Goal: Task Accomplishment & Management: Use online tool/utility

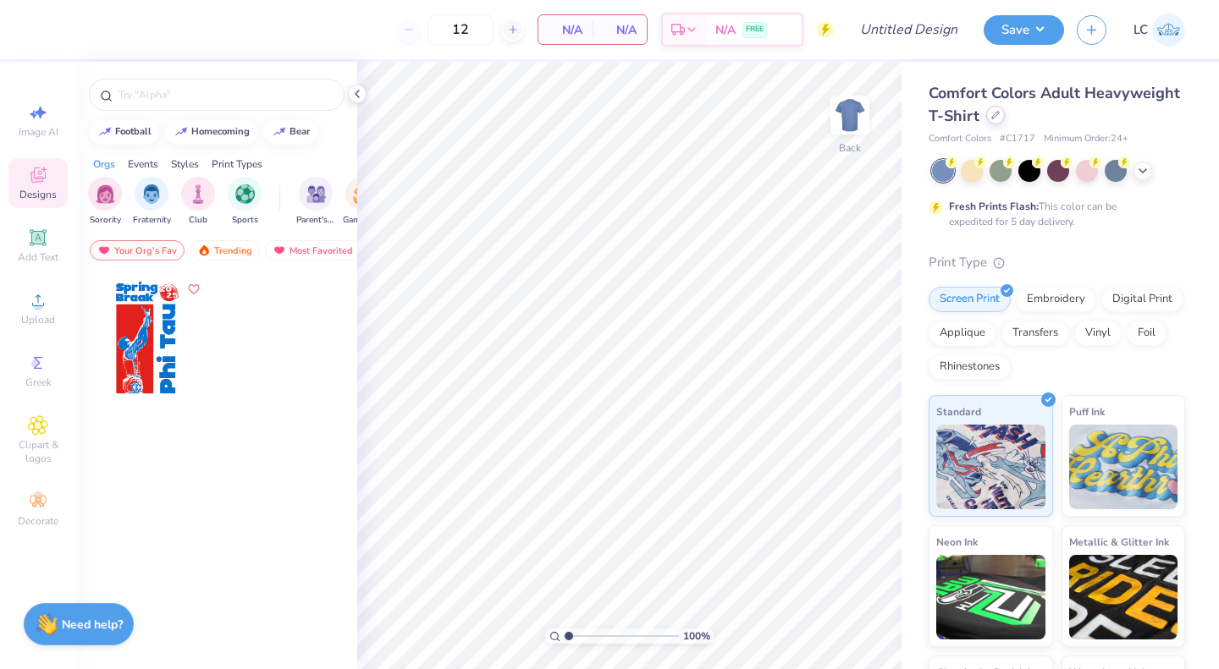
click at [1005, 123] on div at bounding box center [995, 115] width 19 height 19
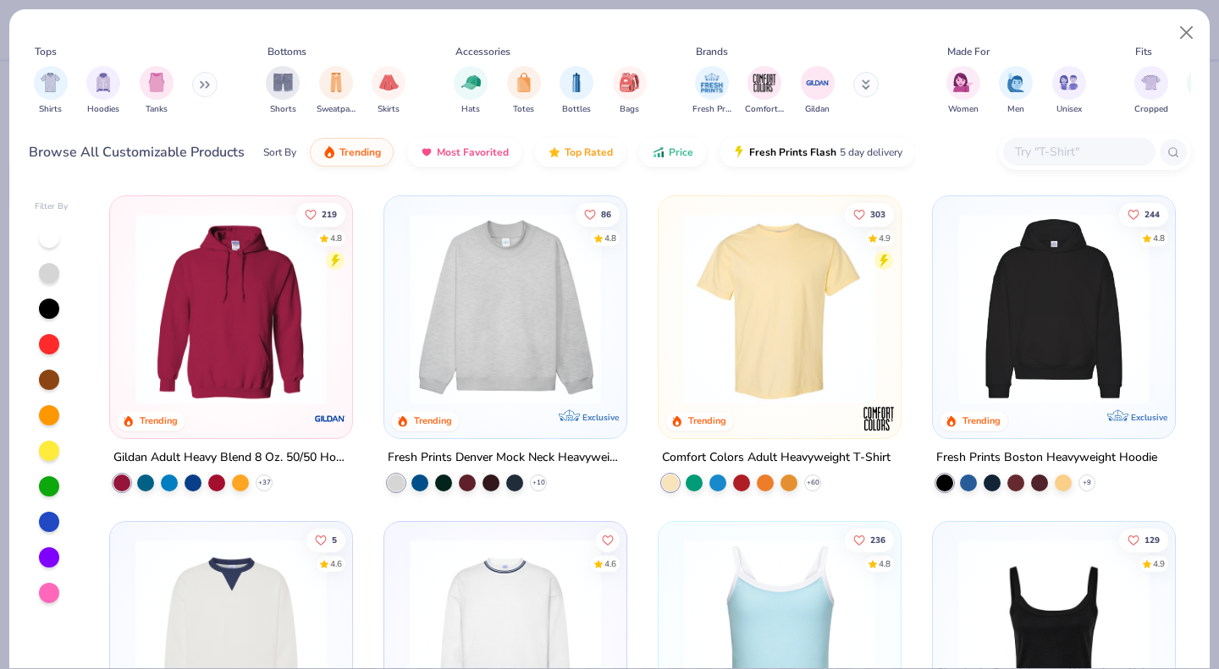
click at [206, 75] on button at bounding box center [204, 84] width 25 height 25
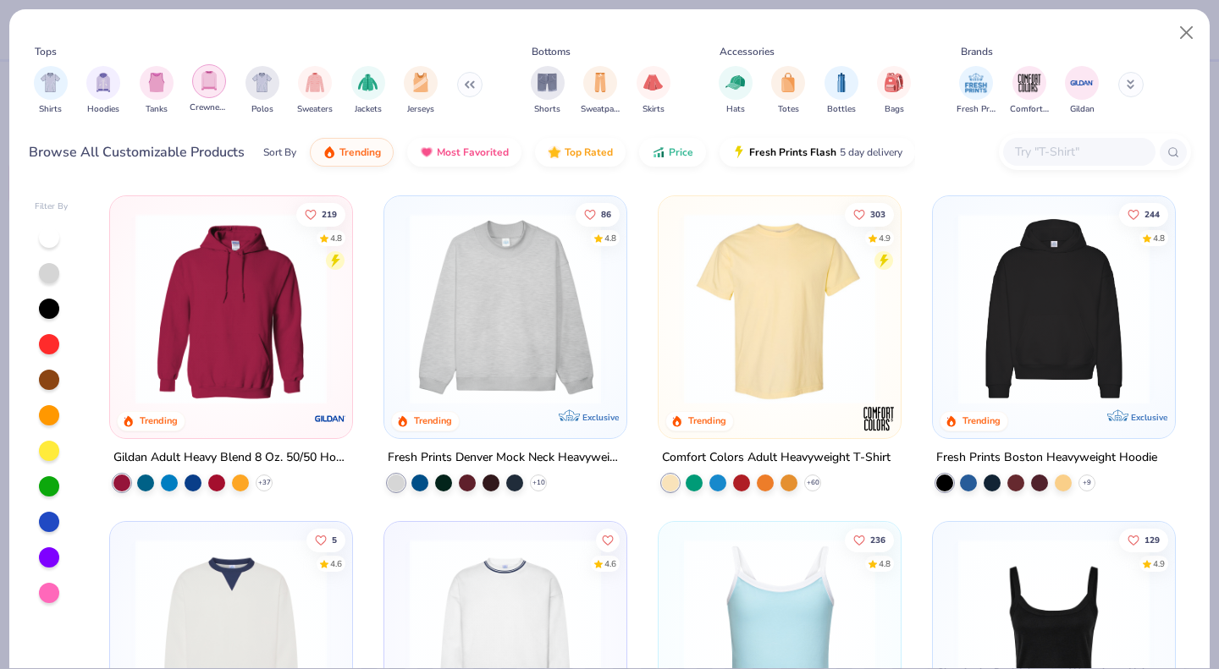
click at [220, 82] on div "filter for Crewnecks" at bounding box center [209, 81] width 34 height 34
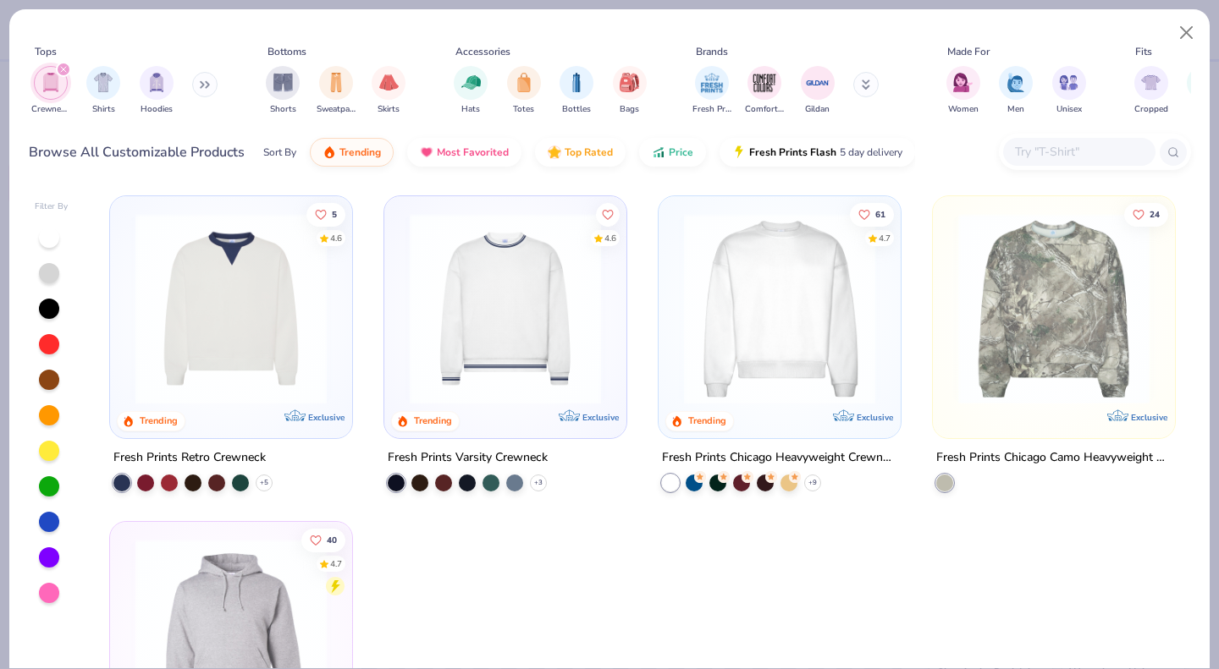
click at [746, 286] on img at bounding box center [779, 308] width 208 height 191
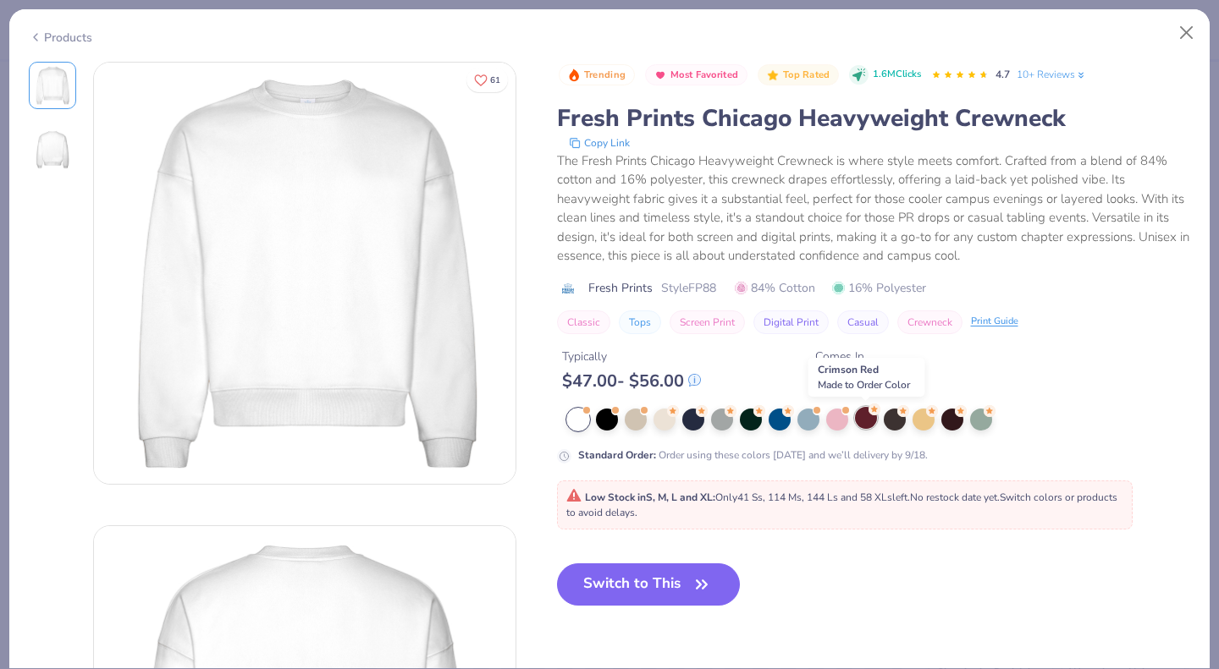
click at [862, 425] on div at bounding box center [866, 418] width 22 height 22
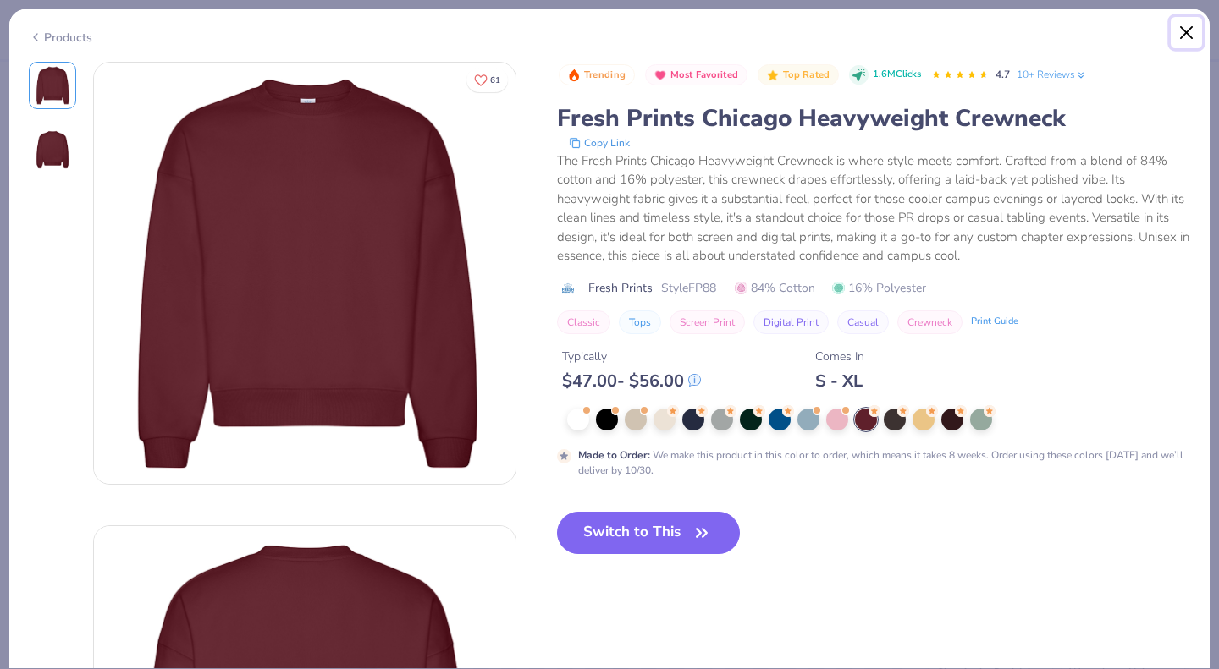
click at [1184, 29] on button "Close" at bounding box center [1186, 33] width 32 height 32
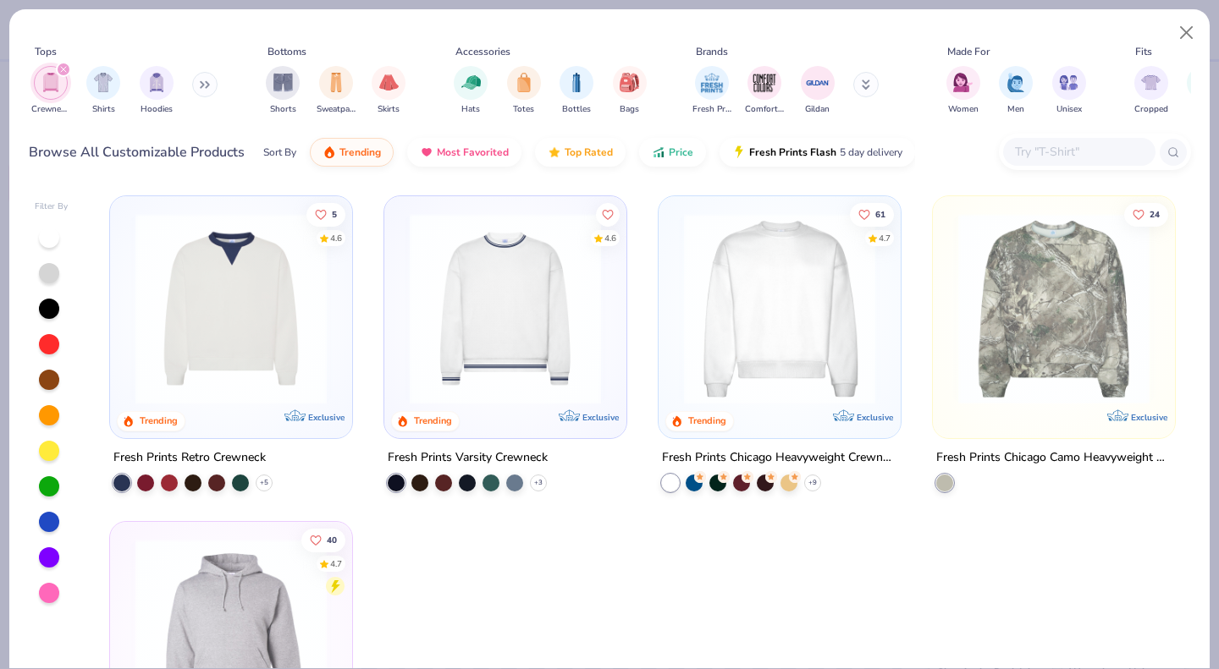
click at [65, 69] on icon "filter for Crewnecks" at bounding box center [63, 69] width 7 height 7
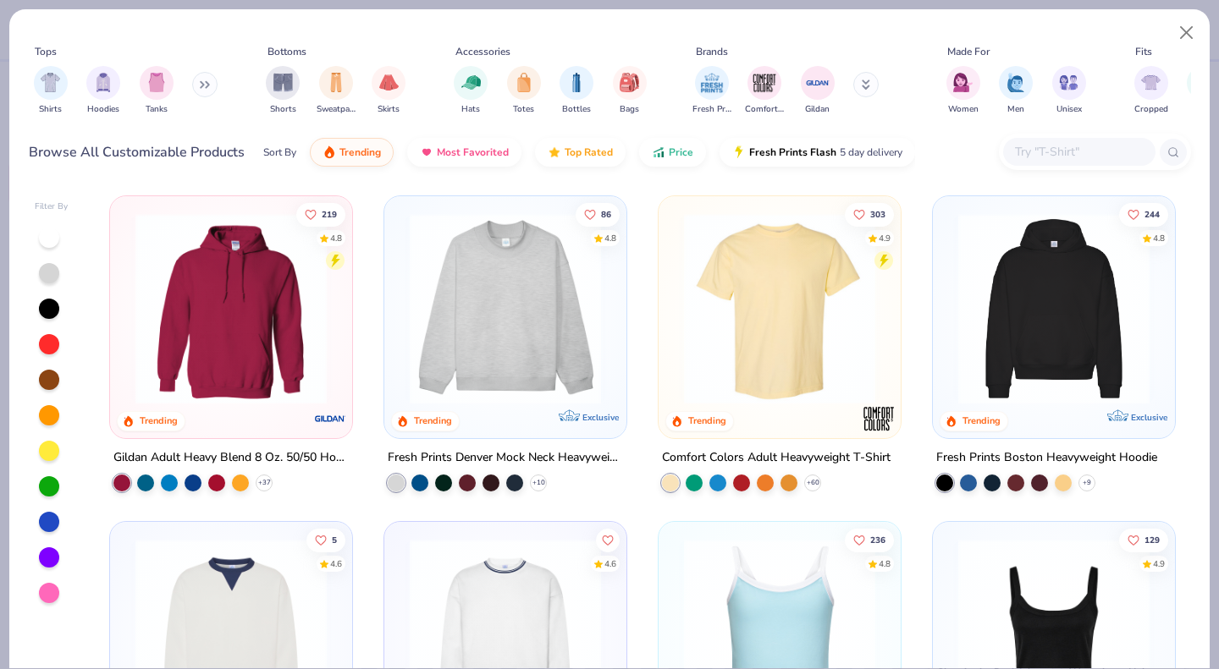
click at [209, 84] on icon at bounding box center [207, 85] width 3 height 6
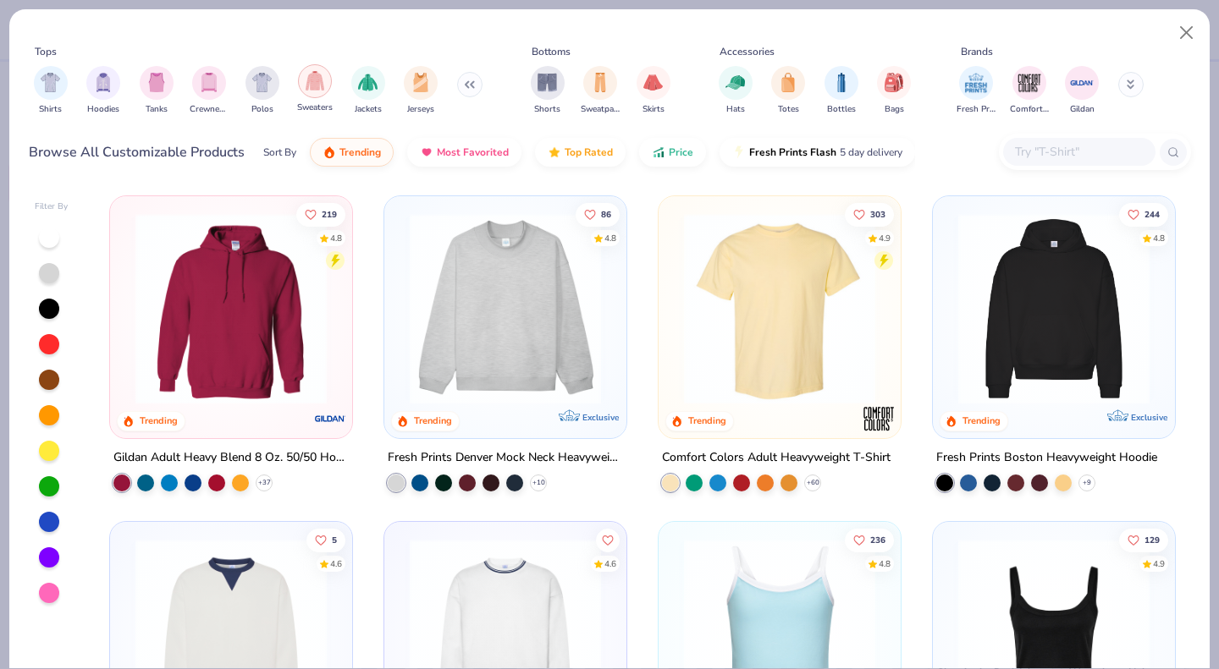
click at [311, 89] on img "filter for Sweaters" at bounding box center [315, 80] width 19 height 19
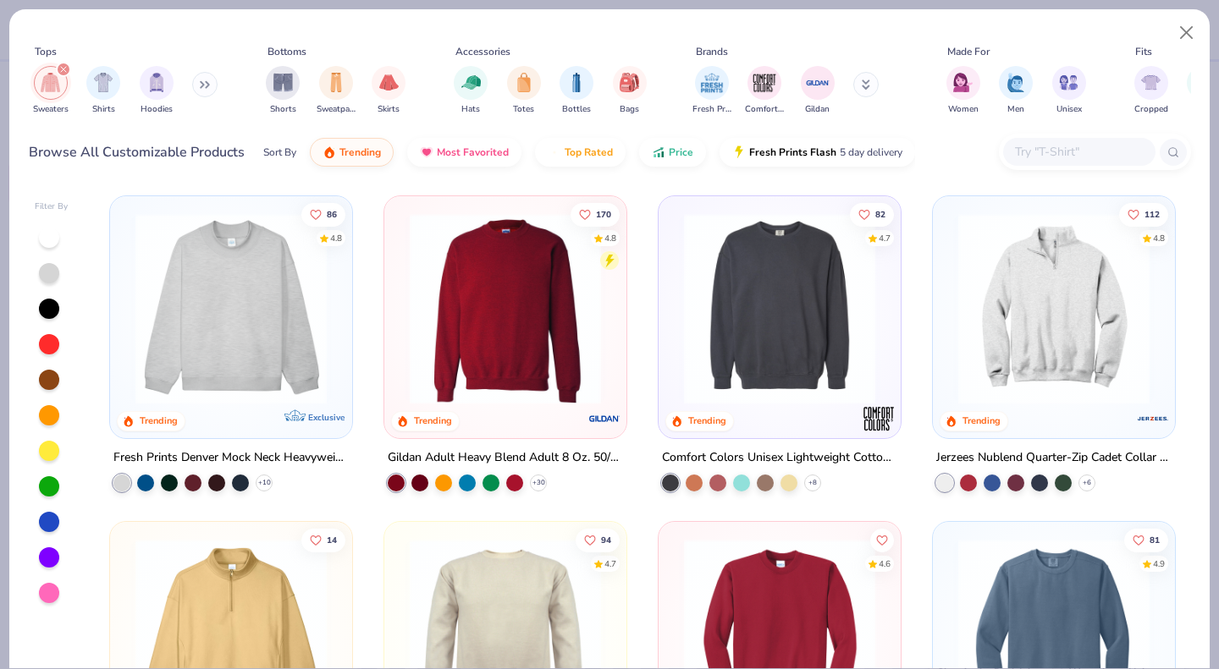
click at [714, 495] on div "82 4.7 Trending Comfort Colors Unisex Lightweight Cotton Crewneck Sweatshirt + 8" at bounding box center [780, 357] width 244 height 325
click at [712, 492] on div "82 4.7 Trending Comfort Colors Unisex Lightweight Cotton Crewneck Sweatshirt + 8" at bounding box center [780, 357] width 244 height 325
click at [711, 491] on div "82 4.7 Trending Comfort Colors Unisex Lightweight Cotton Crewneck Sweatshirt + 8" at bounding box center [780, 343] width 244 height 296
click at [711, 485] on div at bounding box center [717, 481] width 17 height 17
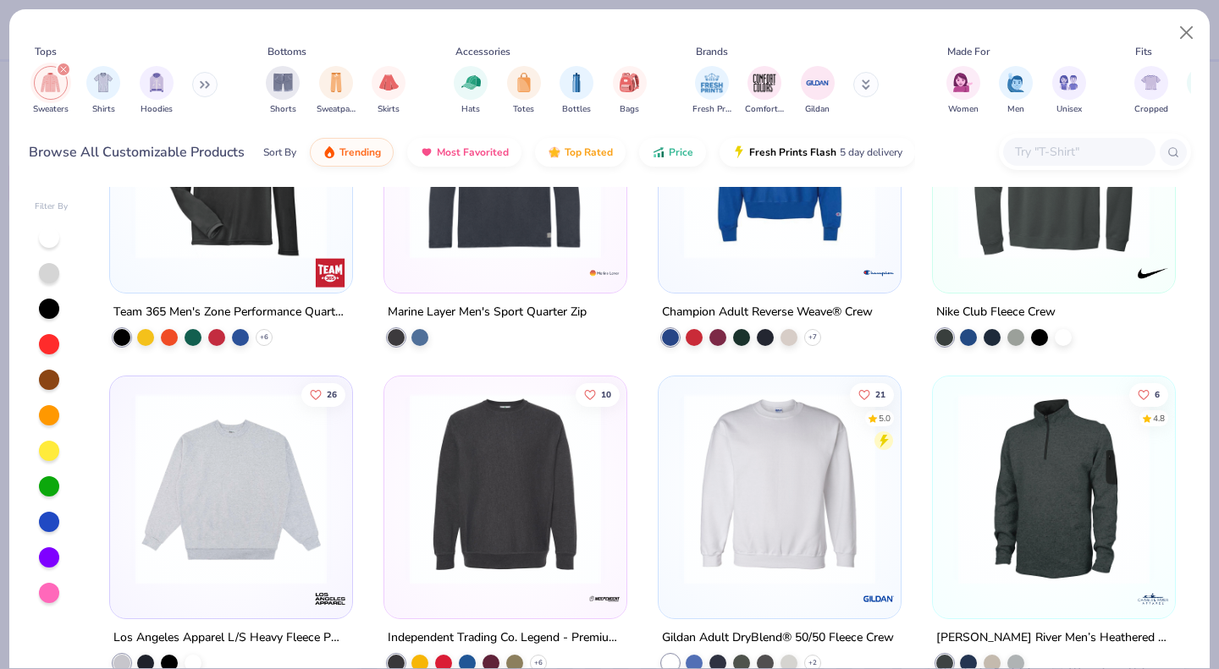
scroll to position [1451, 0]
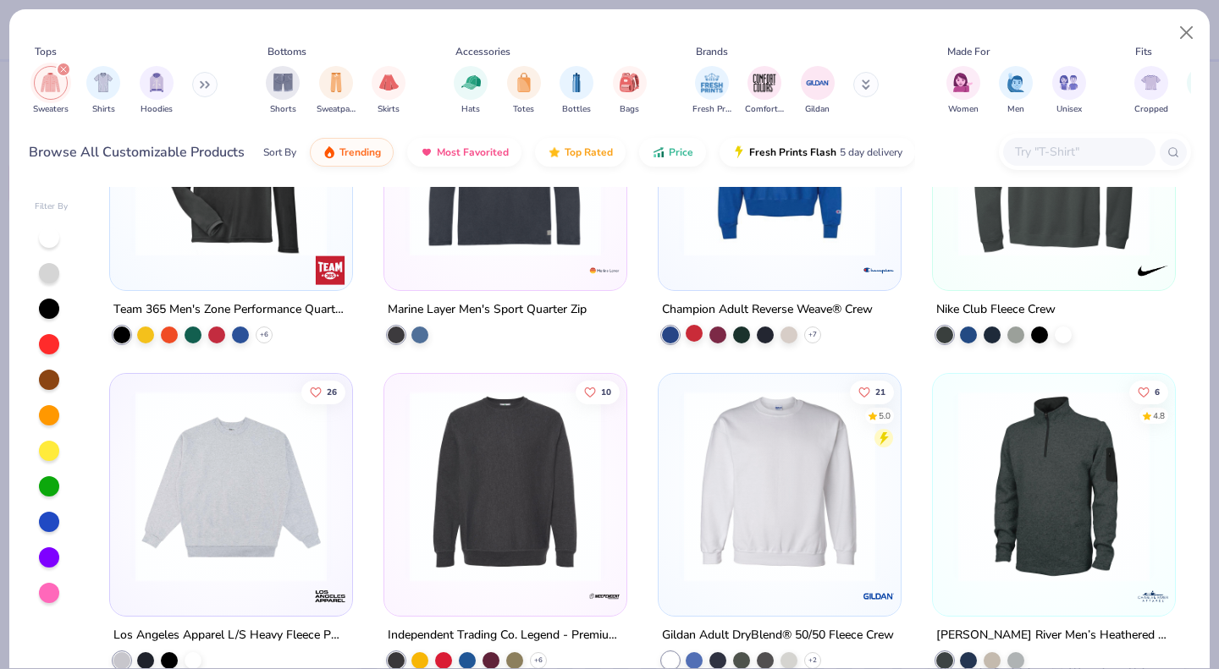
click at [686, 336] on div at bounding box center [693, 333] width 17 height 17
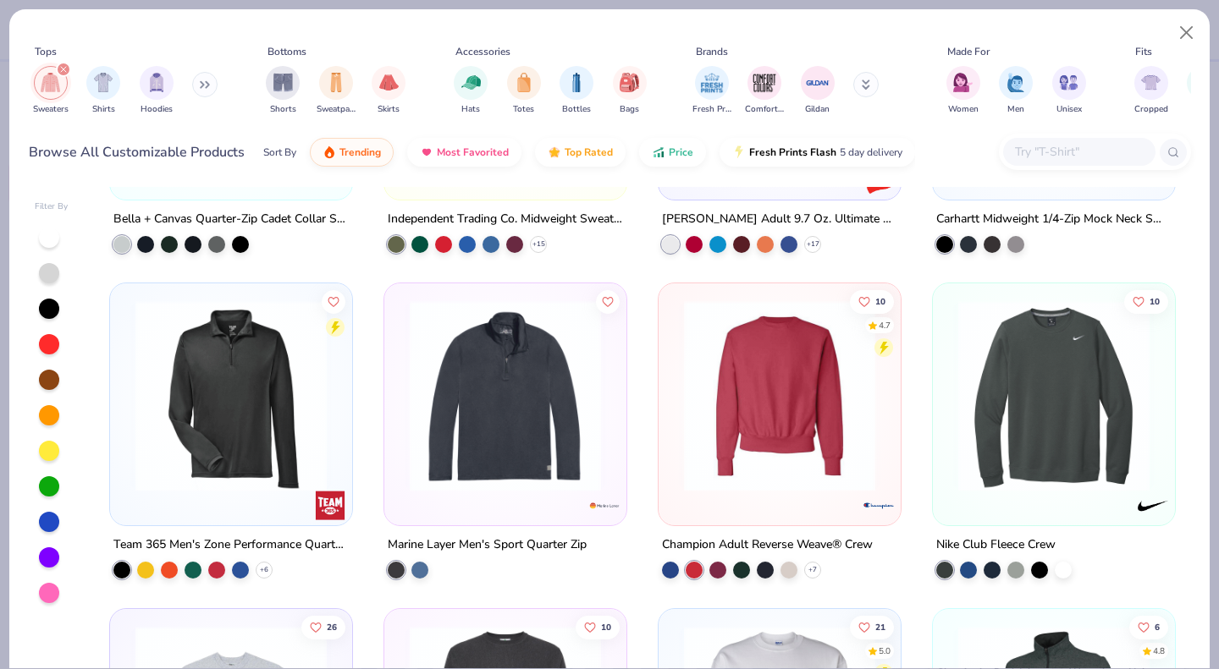
scroll to position [1197, 0]
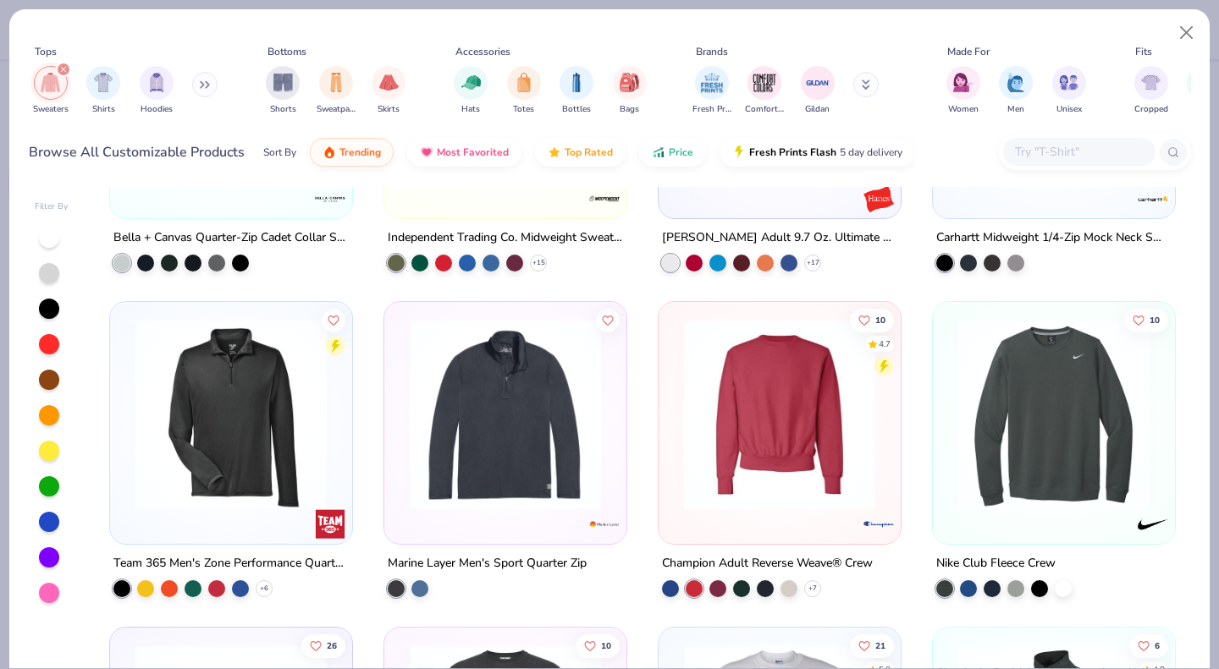
click at [791, 403] on img at bounding box center [779, 414] width 208 height 191
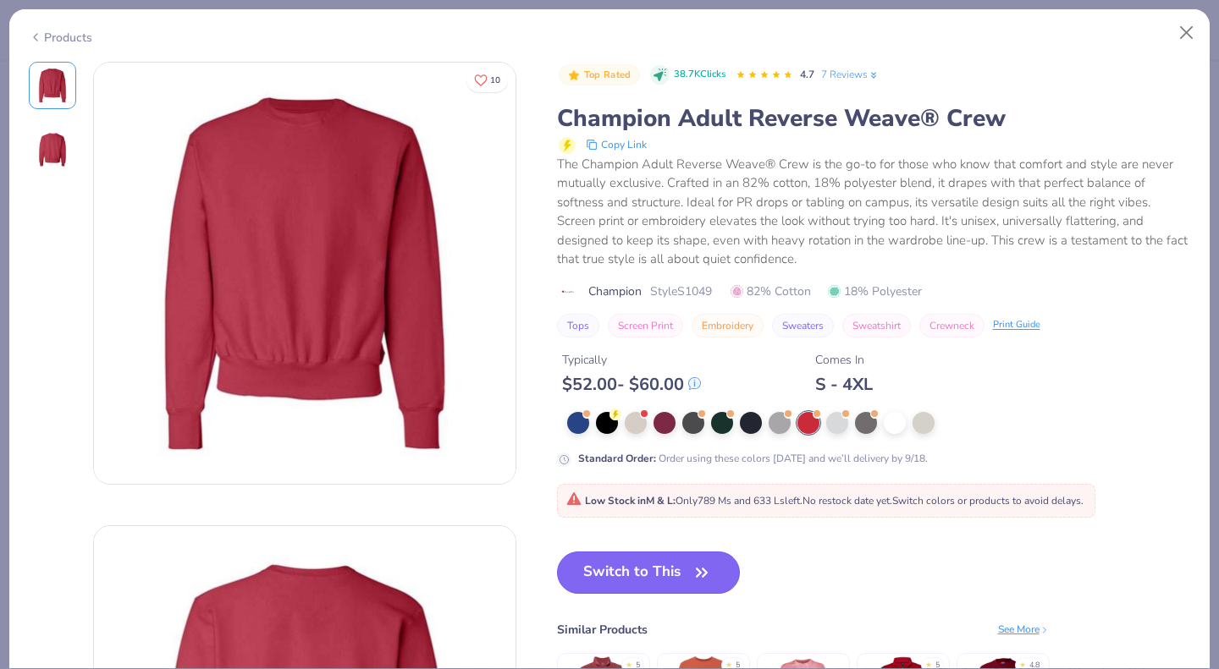
click at [630, 560] on button "Switch to This" at bounding box center [649, 573] width 184 height 42
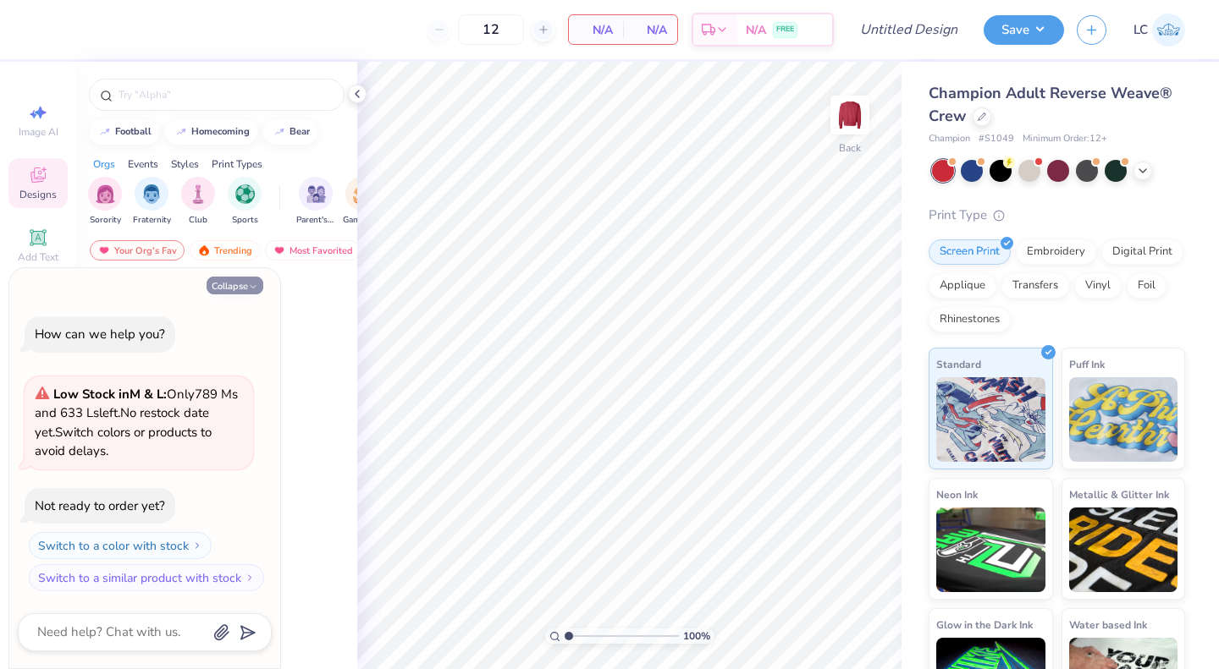
click at [241, 280] on button "Collapse" at bounding box center [234, 286] width 57 height 18
type textarea "x"
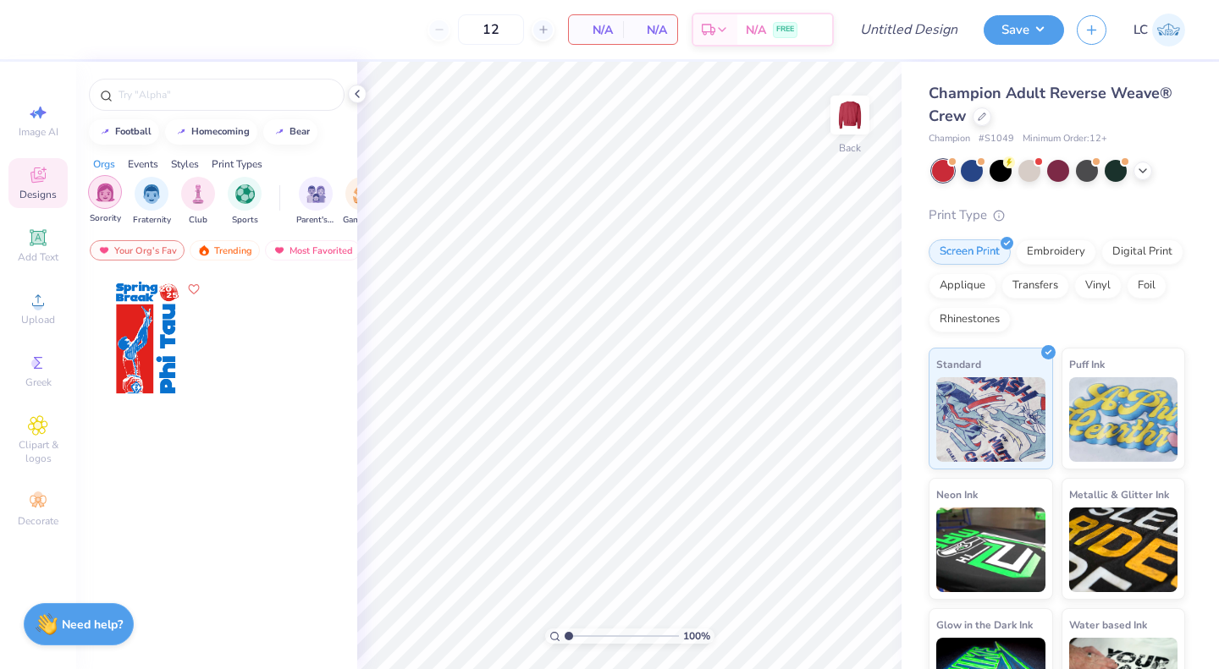
click at [104, 191] on img "filter for Sorority" at bounding box center [105, 192] width 19 height 19
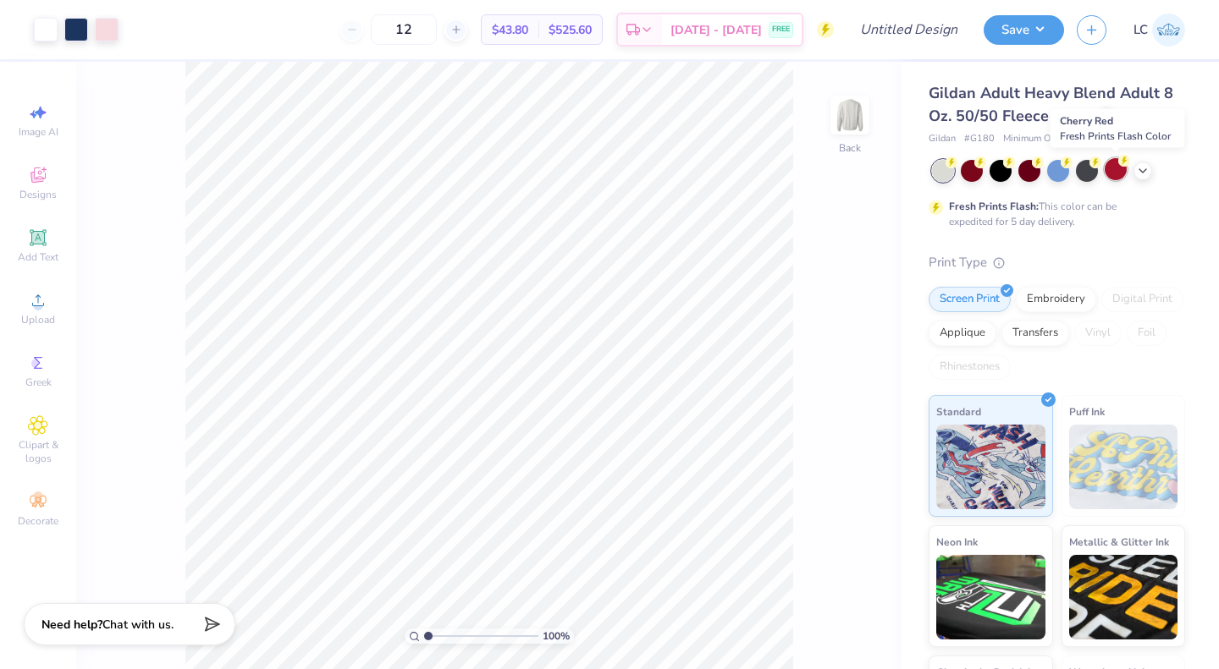
click at [1107, 173] on div at bounding box center [1115, 169] width 22 height 22
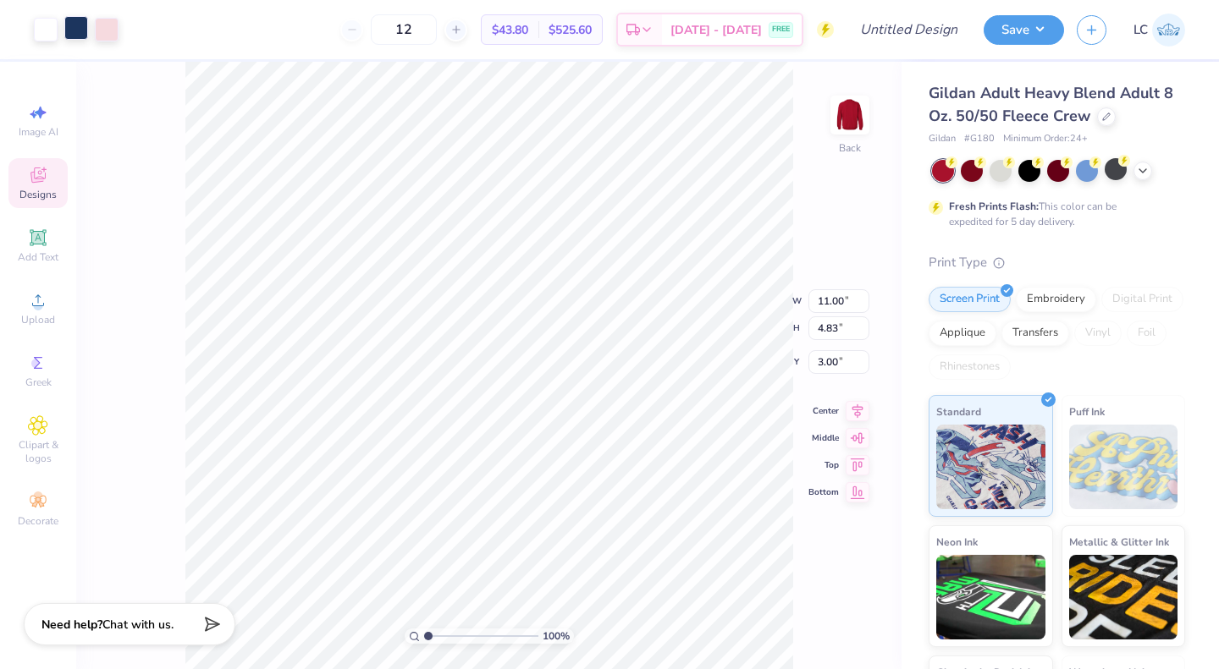
click at [80, 33] on div at bounding box center [76, 28] width 24 height 24
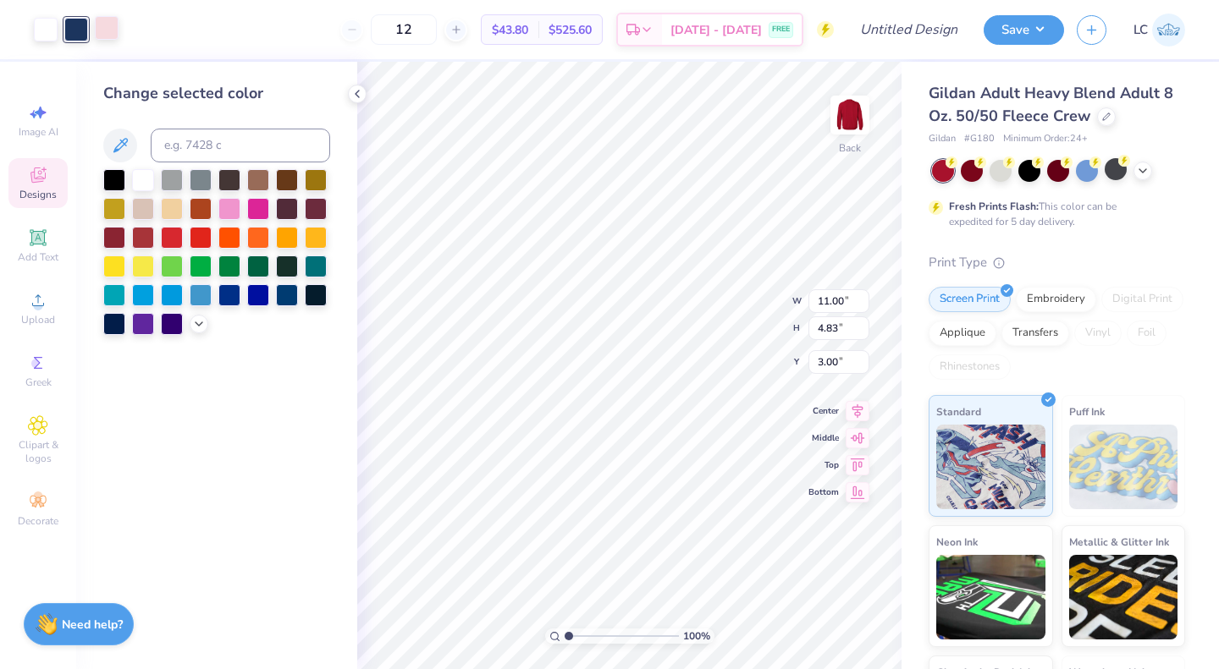
click at [102, 36] on div at bounding box center [107, 28] width 24 height 24
click at [171, 240] on div at bounding box center [172, 236] width 22 height 22
click at [69, 32] on div at bounding box center [76, 28] width 24 height 24
click at [46, 32] on div at bounding box center [46, 28] width 24 height 24
click at [76, 32] on div at bounding box center [76, 28] width 24 height 24
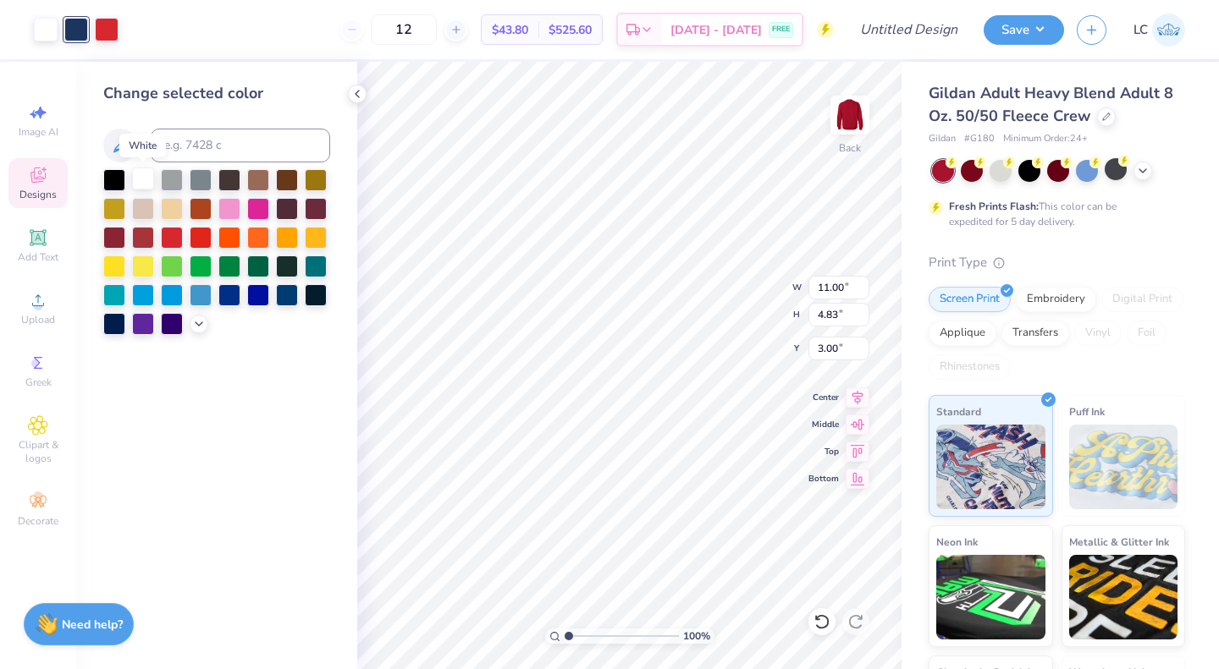
click at [141, 184] on div at bounding box center [143, 179] width 22 height 22
click at [174, 330] on div at bounding box center [172, 322] width 22 height 22
click at [82, 28] on div at bounding box center [76, 28] width 24 height 24
click at [148, 181] on div at bounding box center [143, 179] width 22 height 22
click at [45, 32] on div at bounding box center [46, 28] width 24 height 24
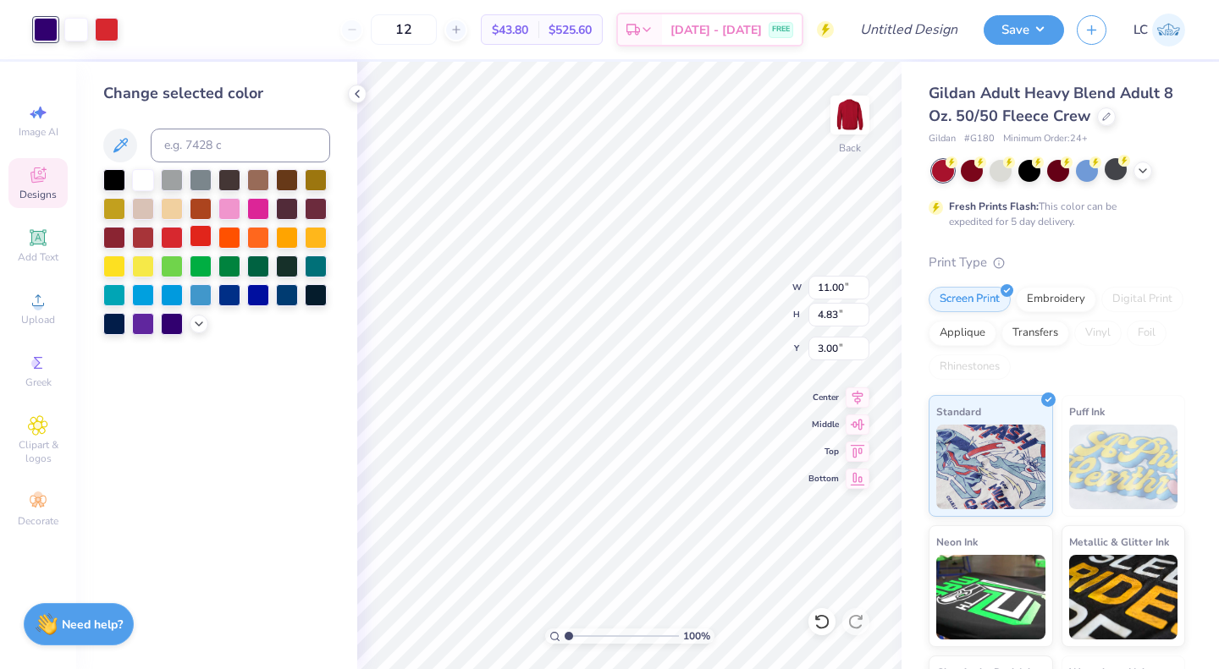
click at [200, 237] on div at bounding box center [201, 236] width 22 height 22
click at [170, 228] on div at bounding box center [172, 236] width 22 height 22
click at [251, 383] on div "Change selected color" at bounding box center [216, 366] width 281 height 608
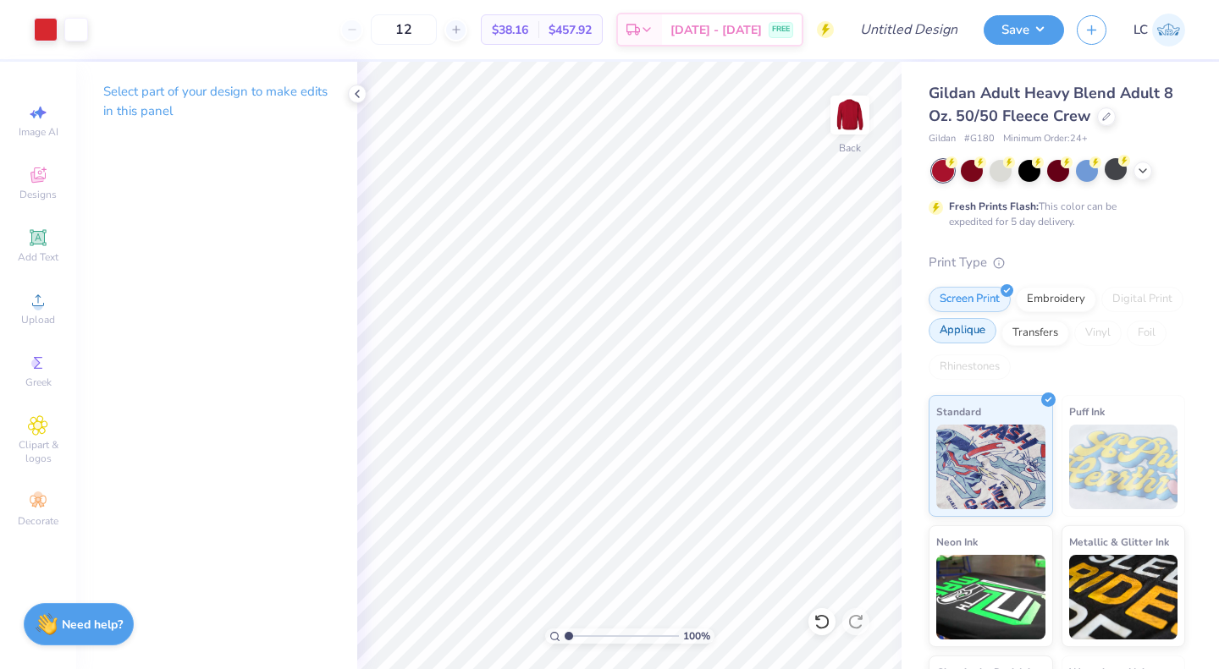
click at [996, 333] on div "Applique" at bounding box center [962, 330] width 68 height 25
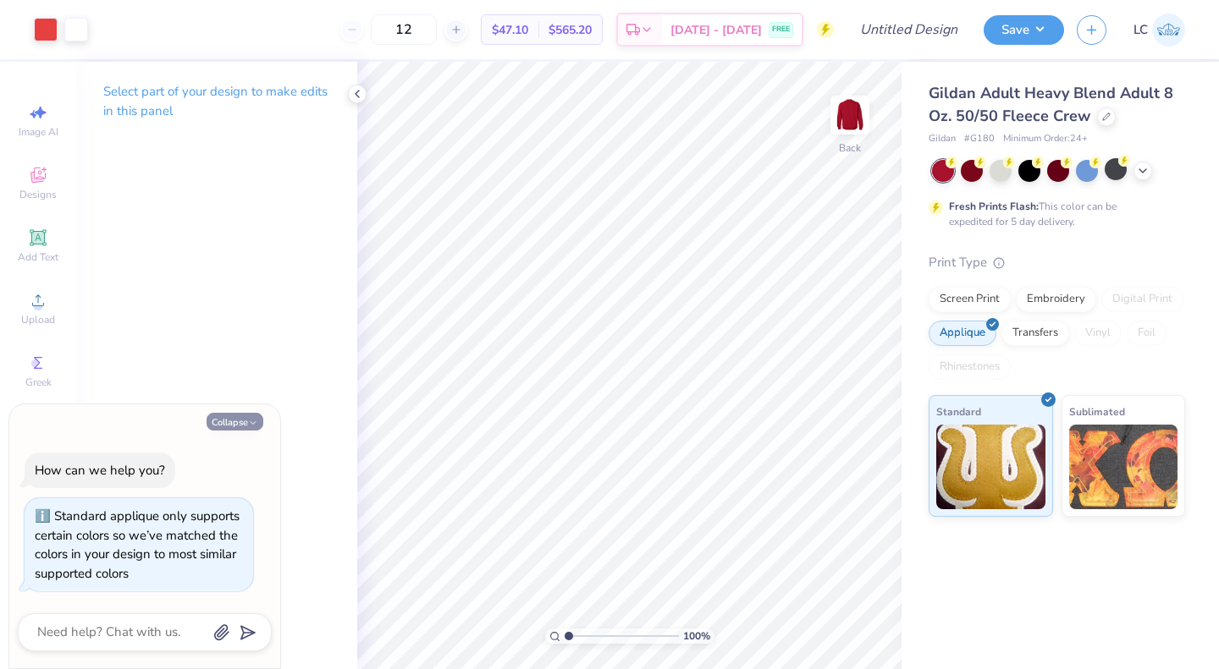
click at [250, 422] on icon "button" at bounding box center [253, 423] width 10 height 10
type textarea "x"
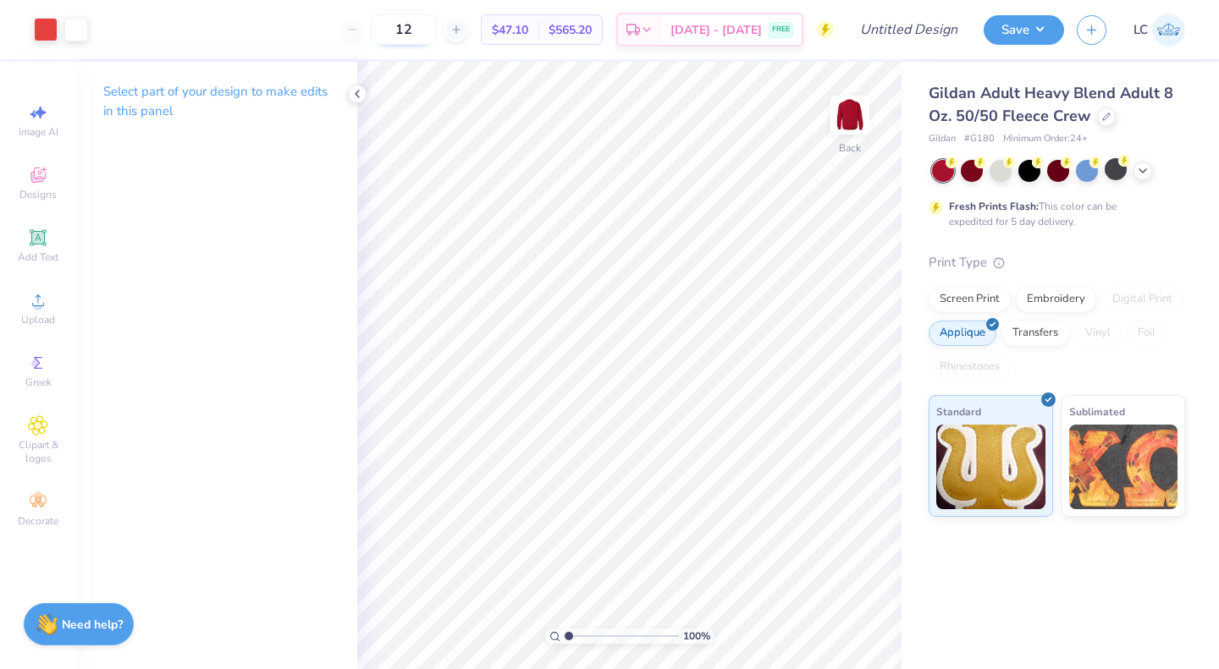
drag, startPoint x: 445, startPoint y: 29, endPoint x: 394, endPoint y: 29, distance: 50.8
click at [394, 29] on input "12" at bounding box center [404, 29] width 66 height 30
type input "24"
click at [39, 184] on icon at bounding box center [38, 175] width 20 height 20
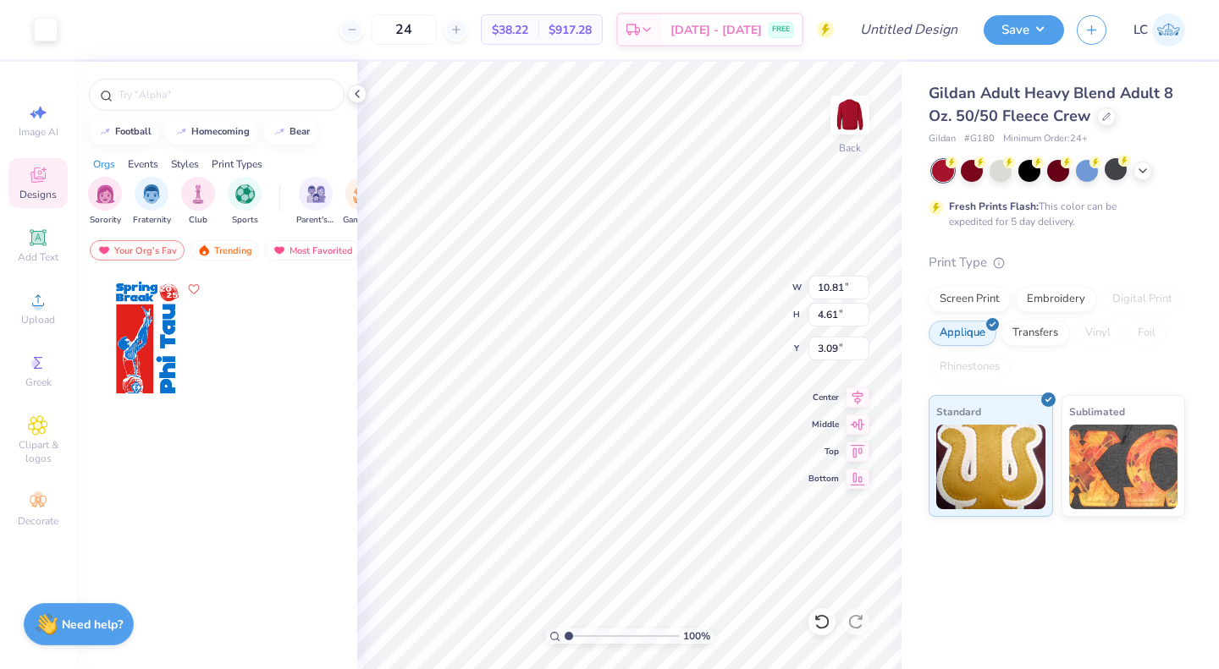
click at [723, 271] on div "100 % Back W 10.81 10.81 " H 4.61 4.61 " Y 3.09 3.09 " Center Middle Top Bottom" at bounding box center [629, 366] width 544 height 608
click at [723, 271] on div "100 % Back W 10.81 H 4.61 Y 3.09 Center Middle Top Bottom" at bounding box center [629, 366] width 544 height 608
type input "10.20"
type input "4.48"
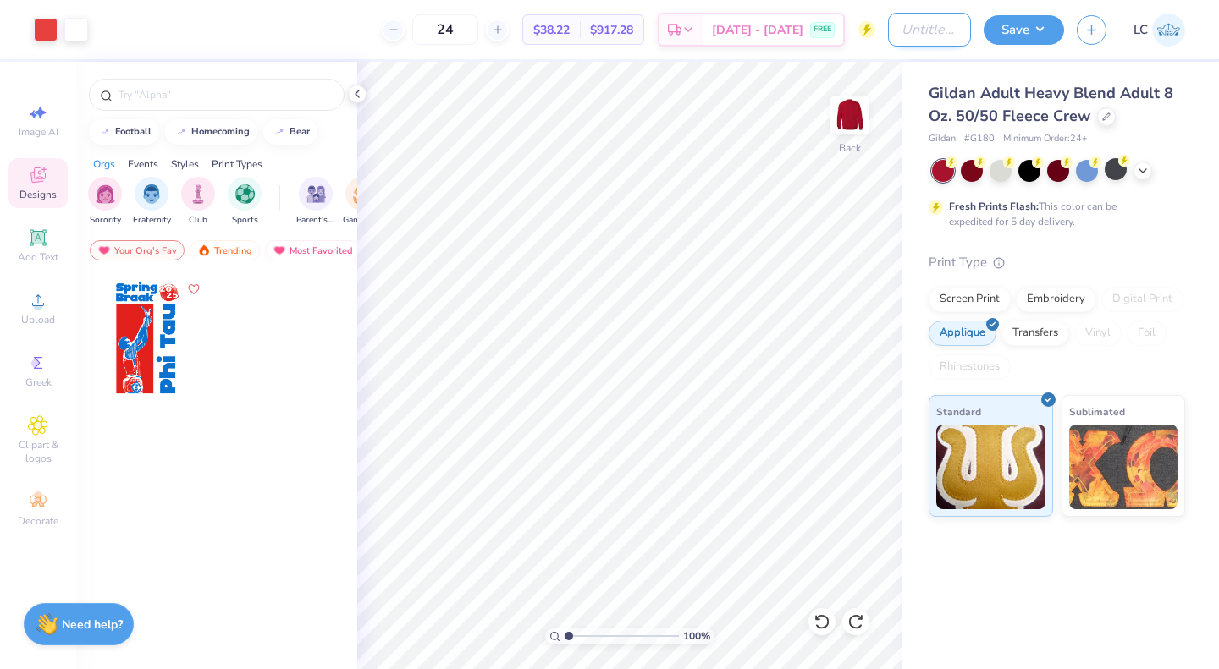
click at [909, 45] on input "Design Title" at bounding box center [929, 30] width 83 height 34
type input "IUWVB Crewneck"
click at [999, 33] on button "Save" at bounding box center [1023, 28] width 80 height 30
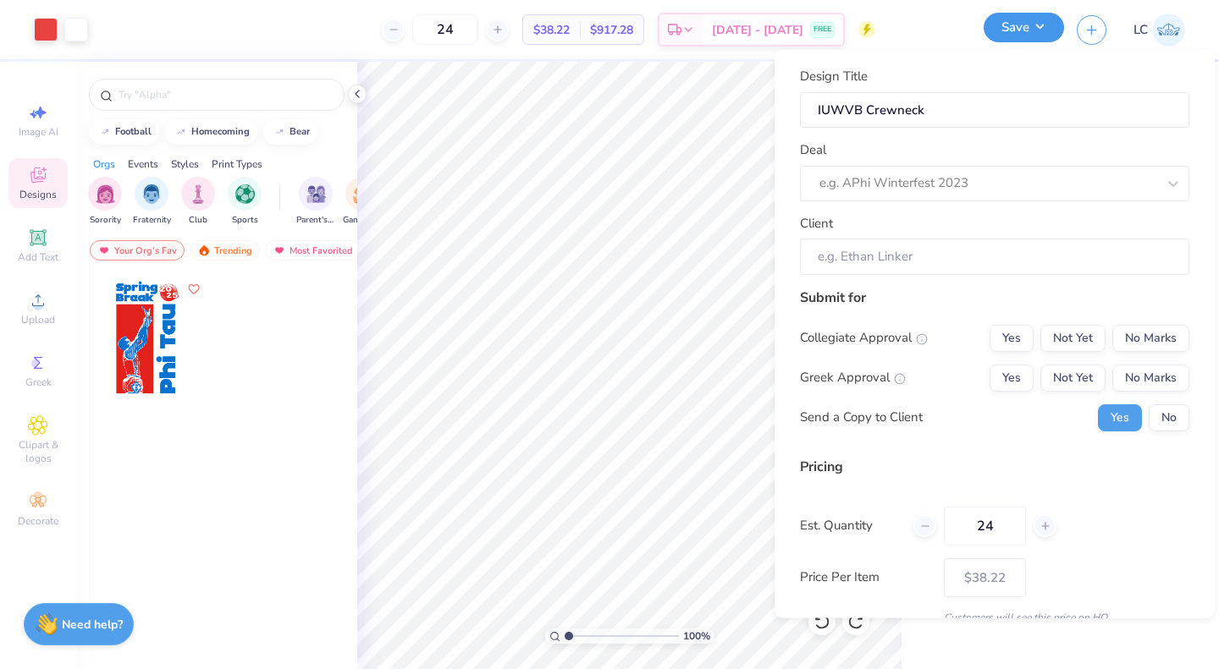
scroll to position [0, 0]
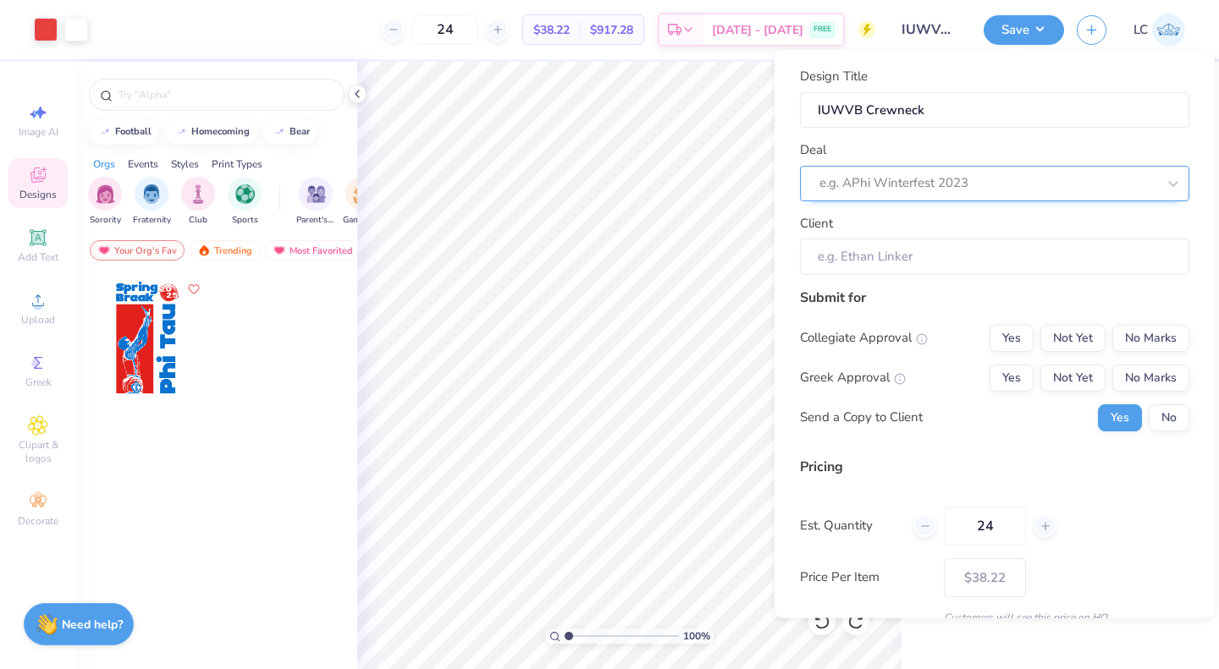
click at [994, 173] on div at bounding box center [987, 183] width 337 height 23
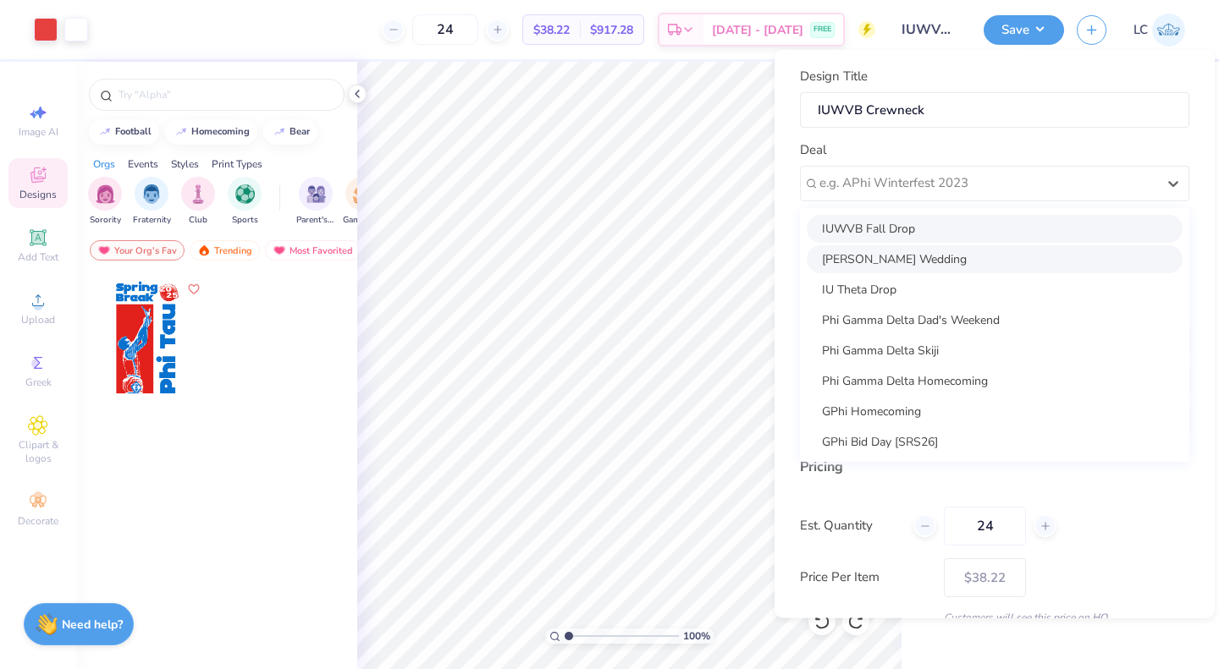
click at [882, 236] on div "IUWVB Fall Drop" at bounding box center [995, 228] width 376 height 28
type input "Honour [PERSON_NAME]"
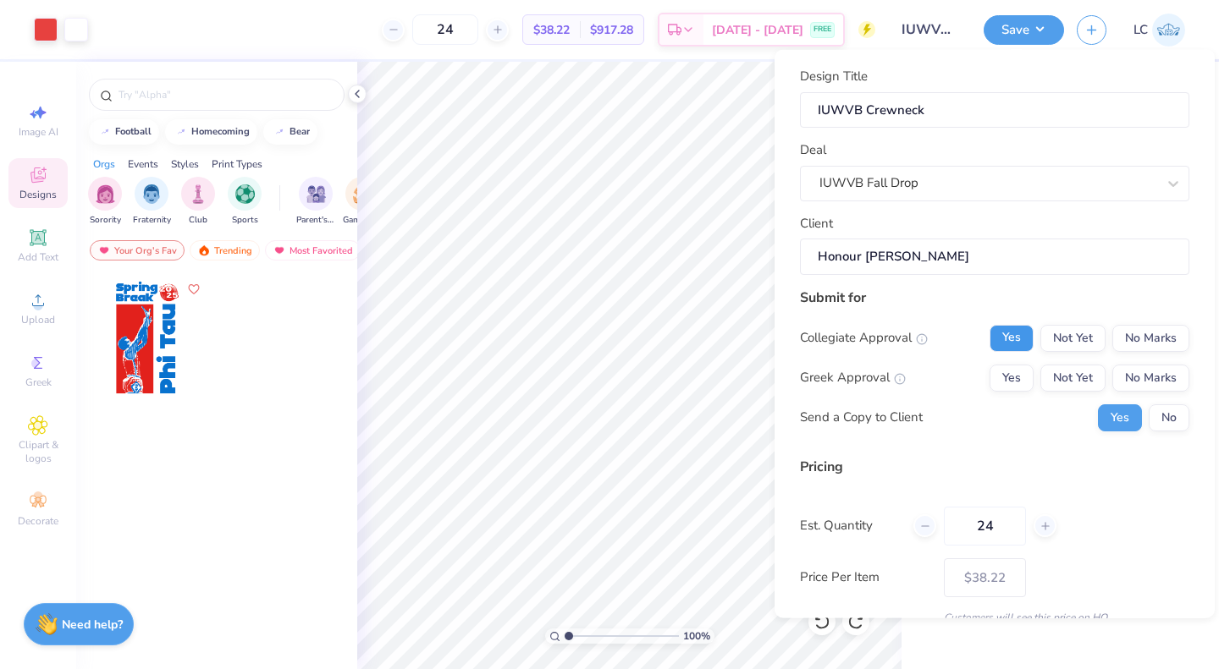
click at [995, 340] on button "Yes" at bounding box center [1011, 337] width 44 height 27
click at [1119, 370] on button "No Marks" at bounding box center [1150, 377] width 77 height 27
click at [1128, 337] on button "No Marks" at bounding box center [1150, 337] width 77 height 27
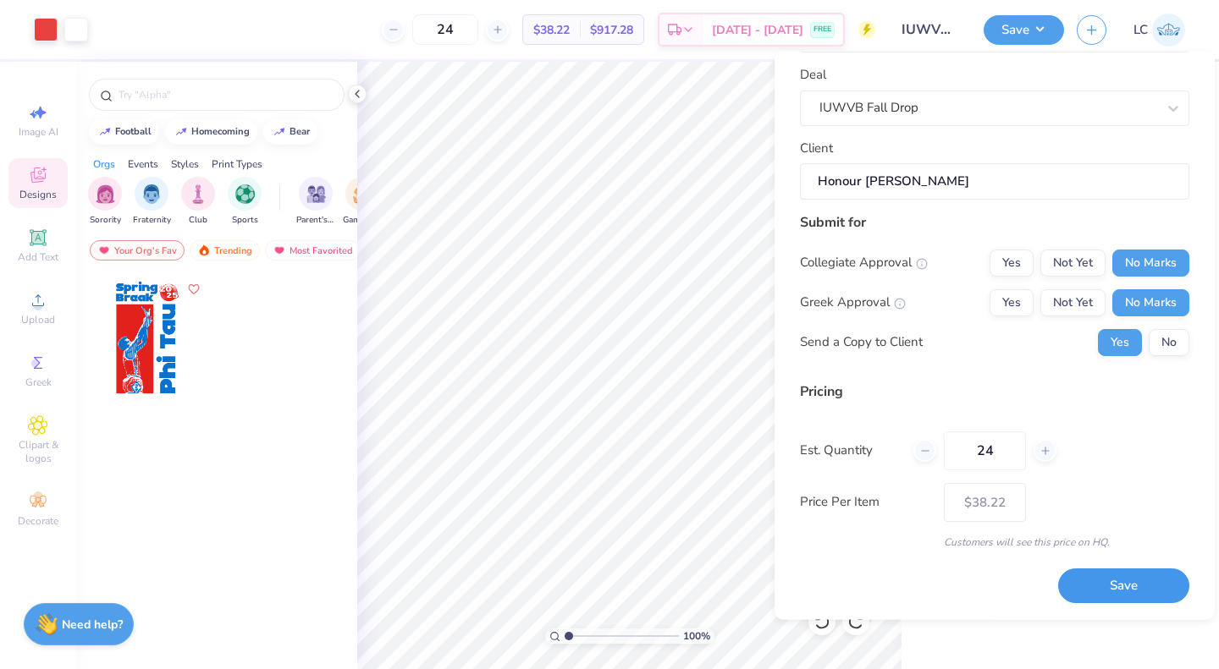
click at [1090, 583] on button "Save" at bounding box center [1123, 587] width 131 height 35
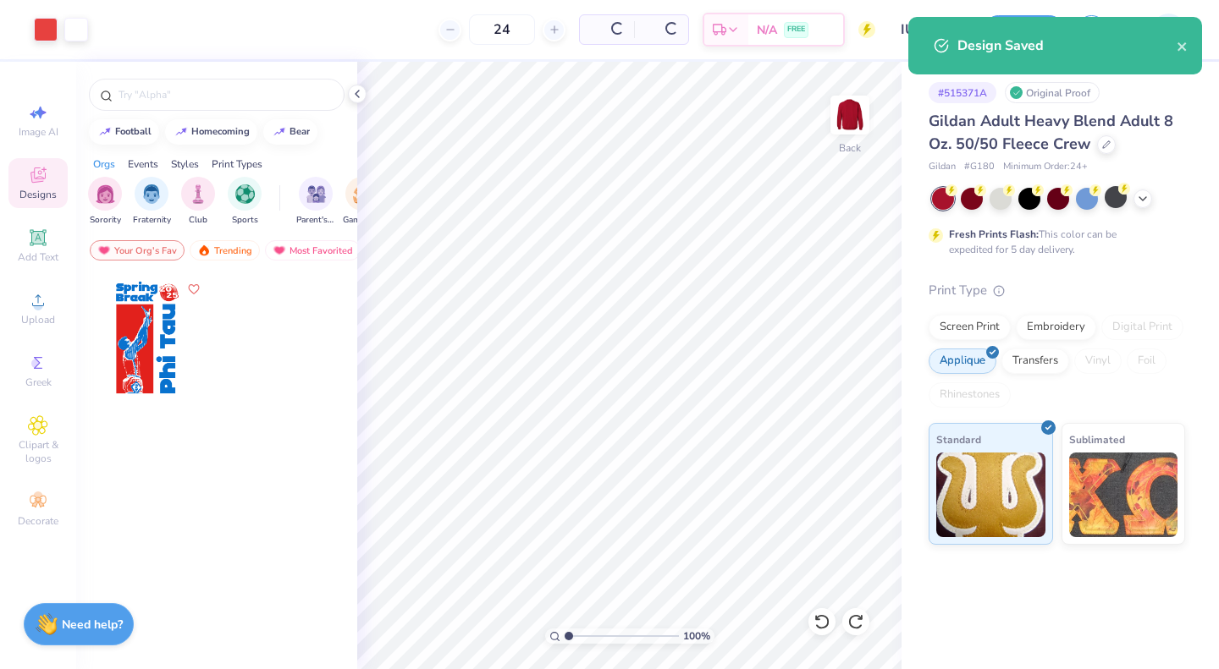
type input "$38.22"
click at [1181, 46] on icon "close" at bounding box center [1181, 46] width 8 height 8
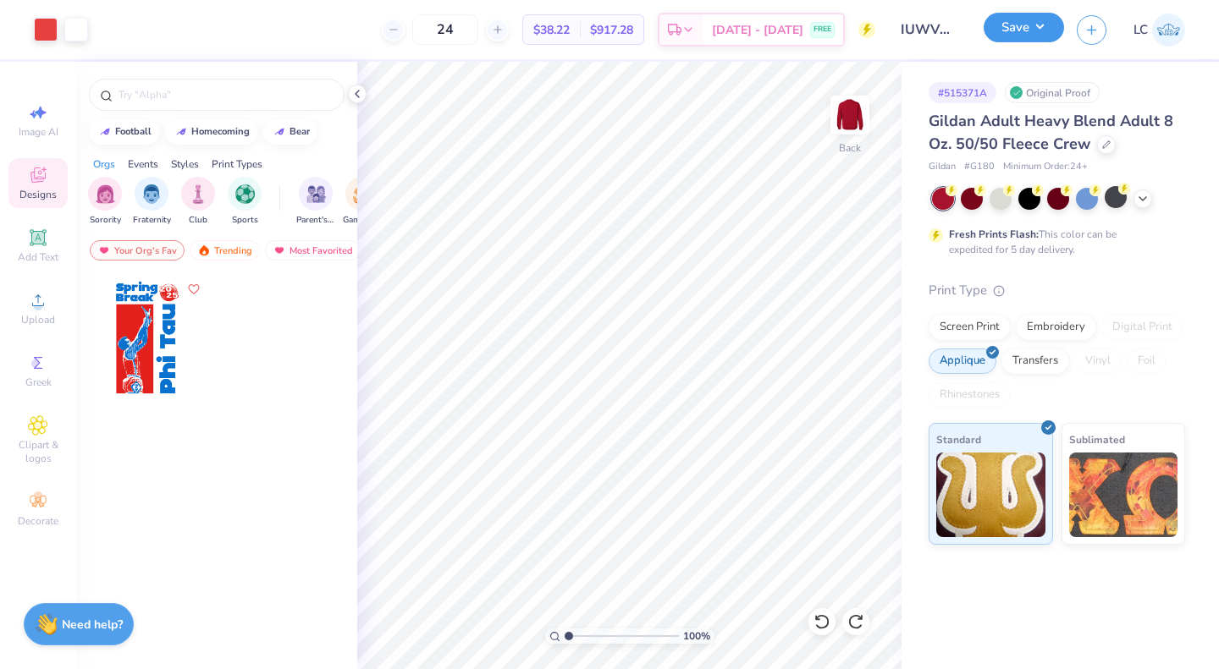
click at [1023, 23] on button "Save" at bounding box center [1023, 28] width 80 height 30
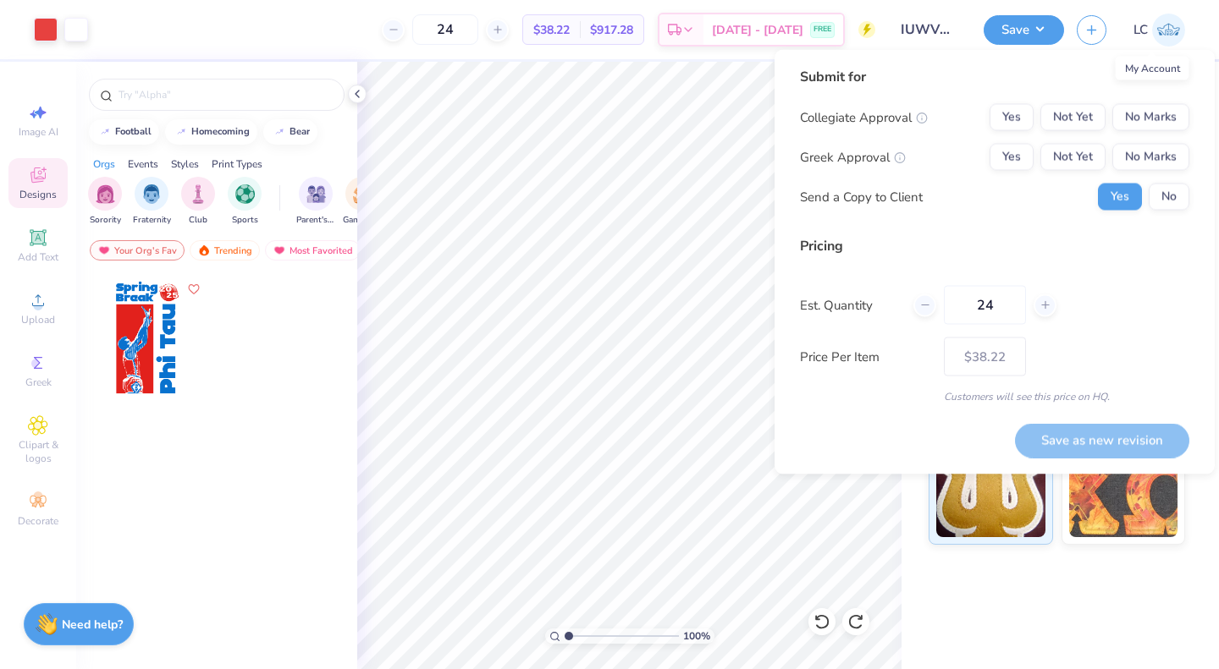
click at [1165, 32] on img at bounding box center [1168, 30] width 33 height 33
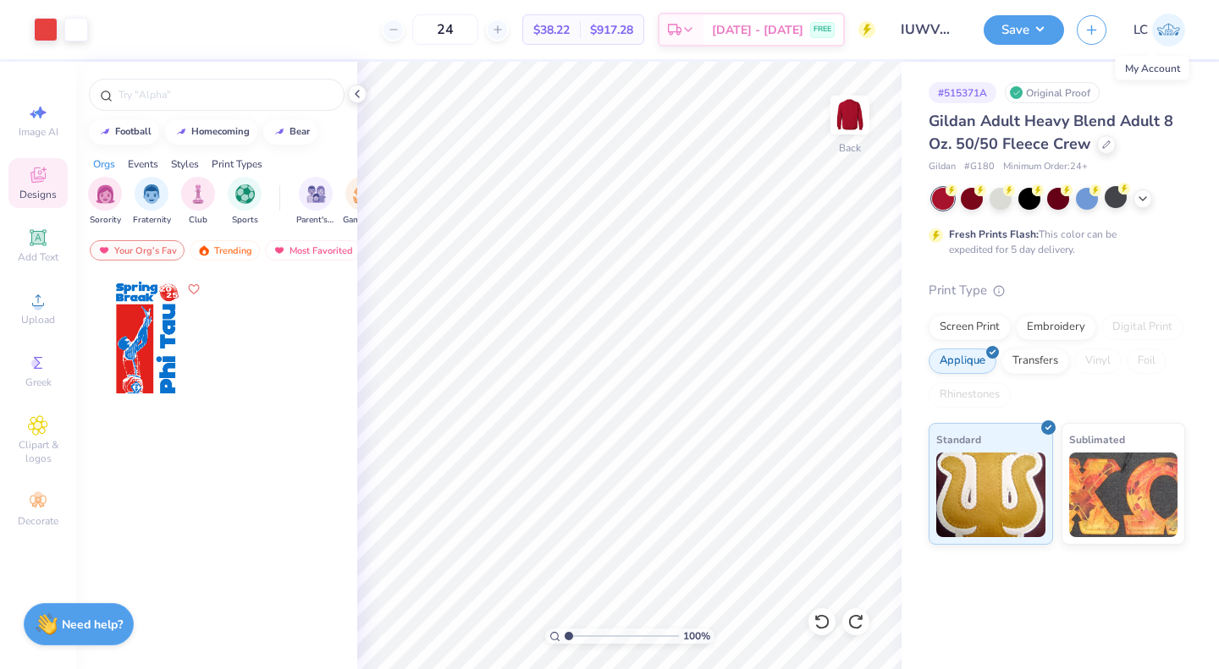
click at [1164, 38] on img at bounding box center [1168, 30] width 33 height 33
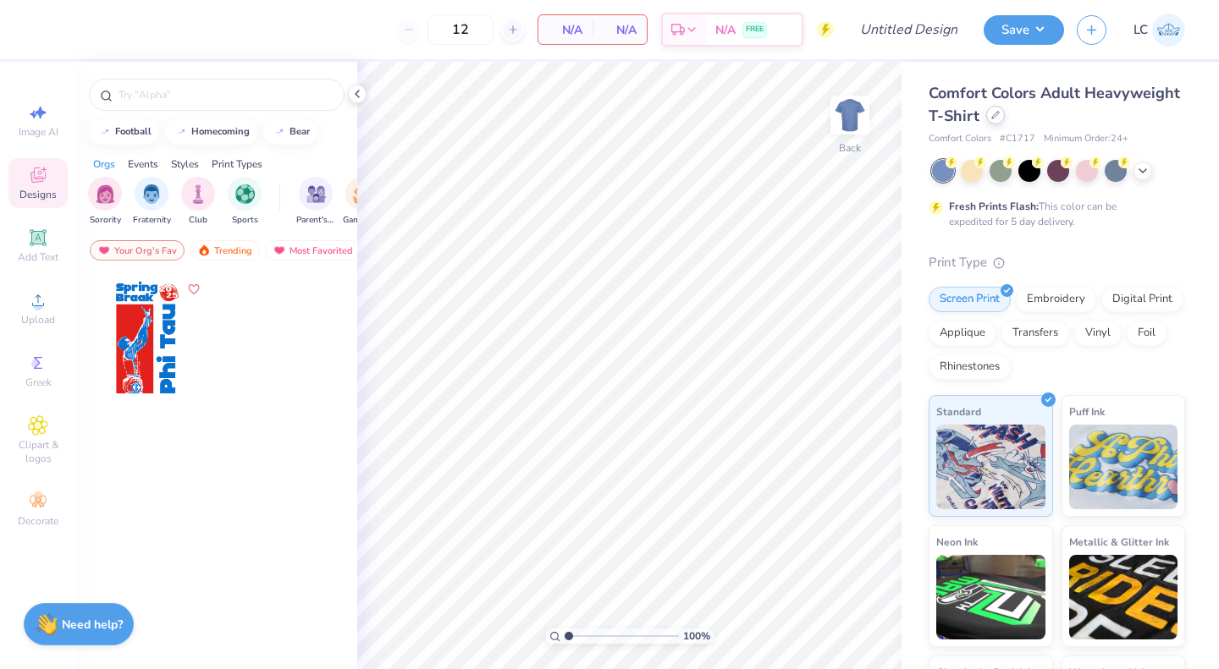
click at [999, 115] on icon at bounding box center [995, 115] width 8 height 8
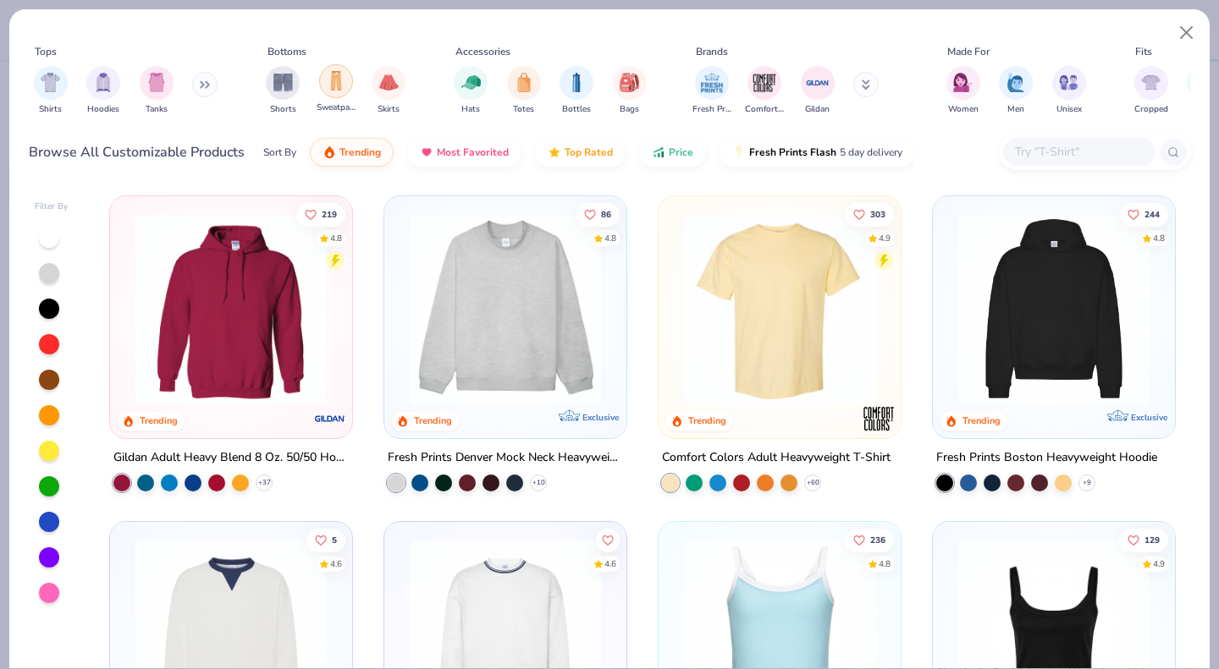
click at [339, 72] on div "filter for Sweatpants" at bounding box center [336, 81] width 34 height 34
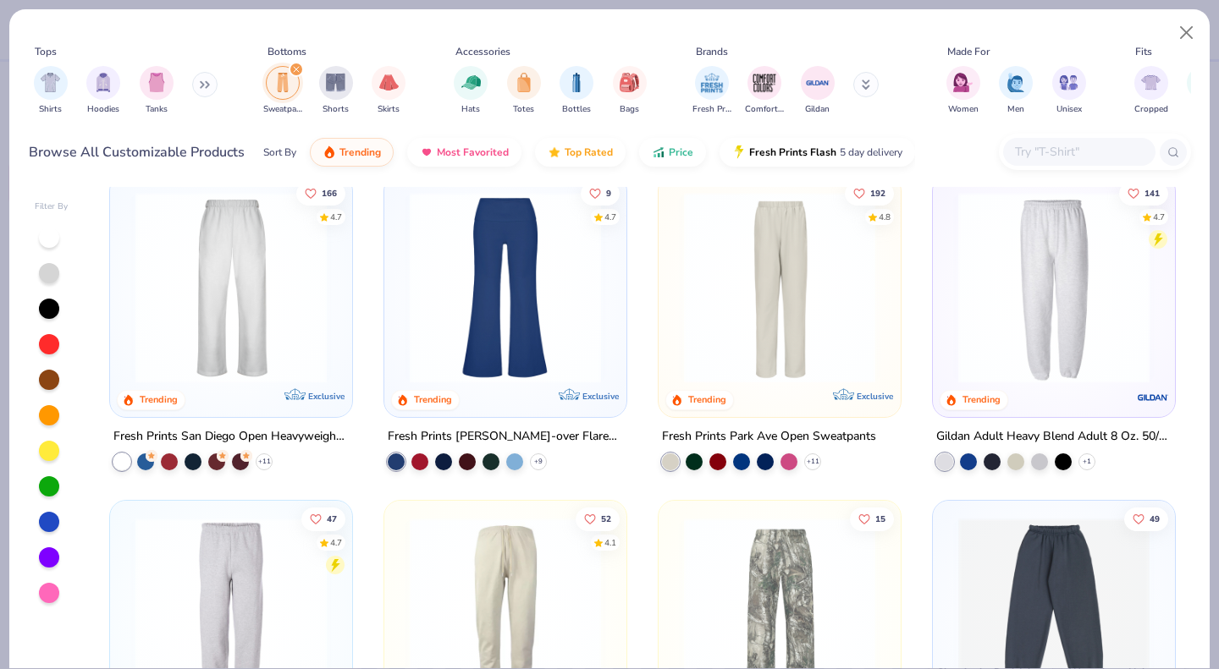
scroll to position [12, 0]
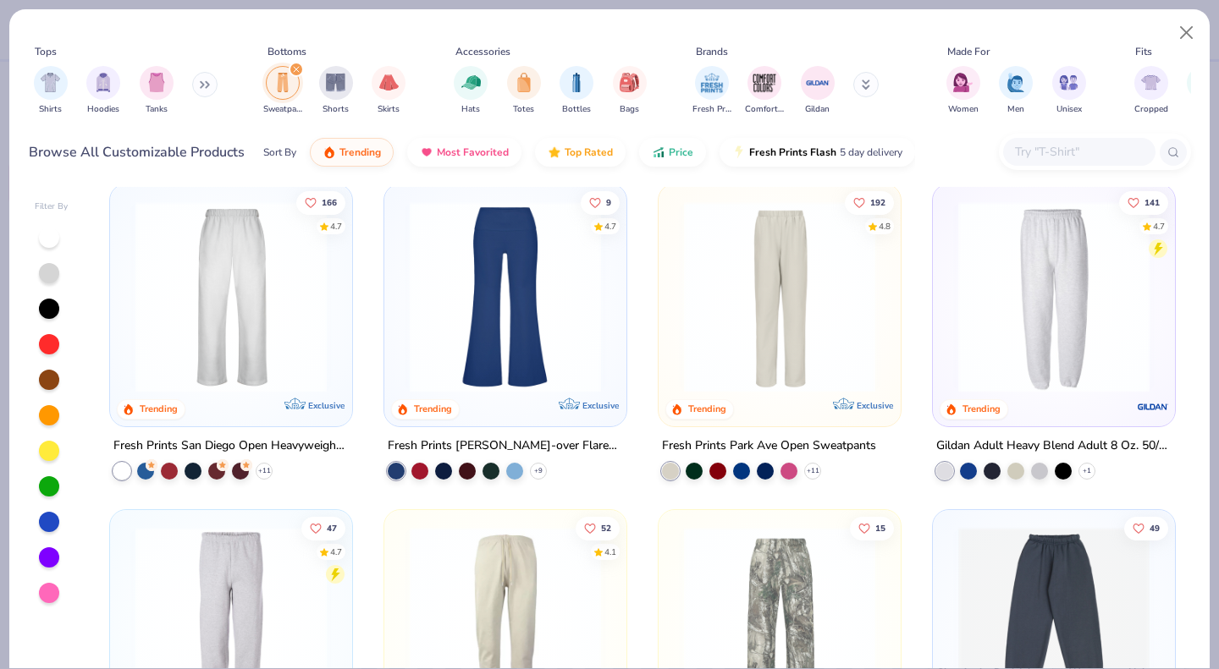
click at [994, 328] on img at bounding box center [1054, 296] width 208 height 191
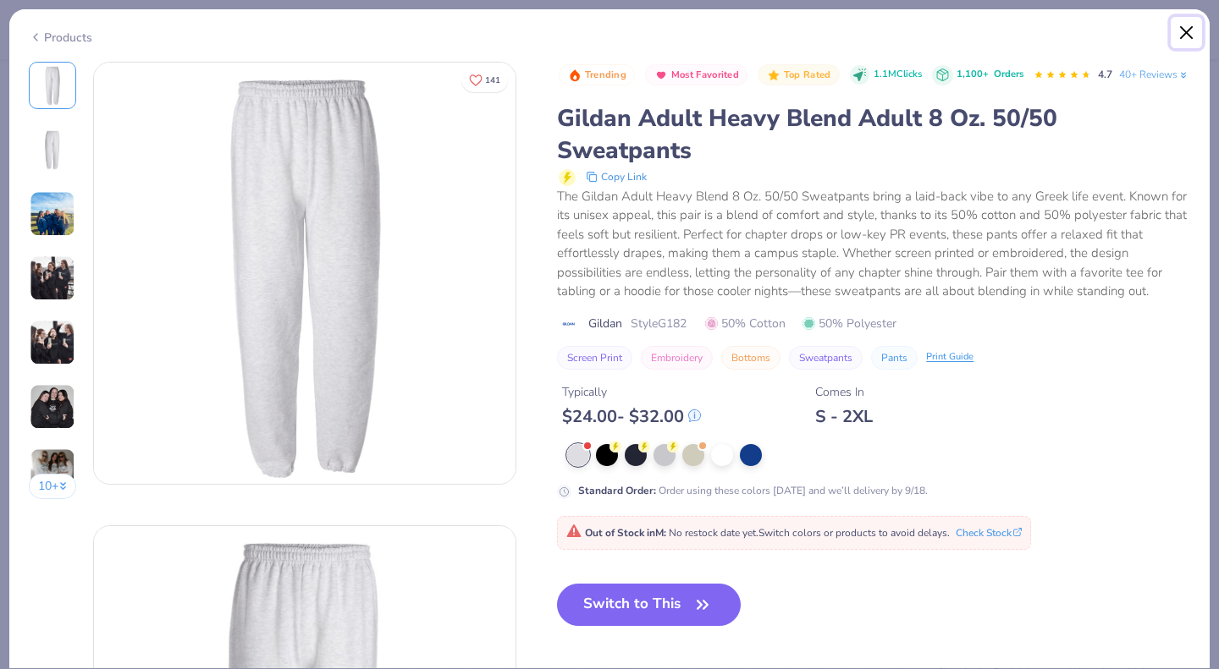
click at [1181, 27] on button "Close" at bounding box center [1186, 33] width 32 height 32
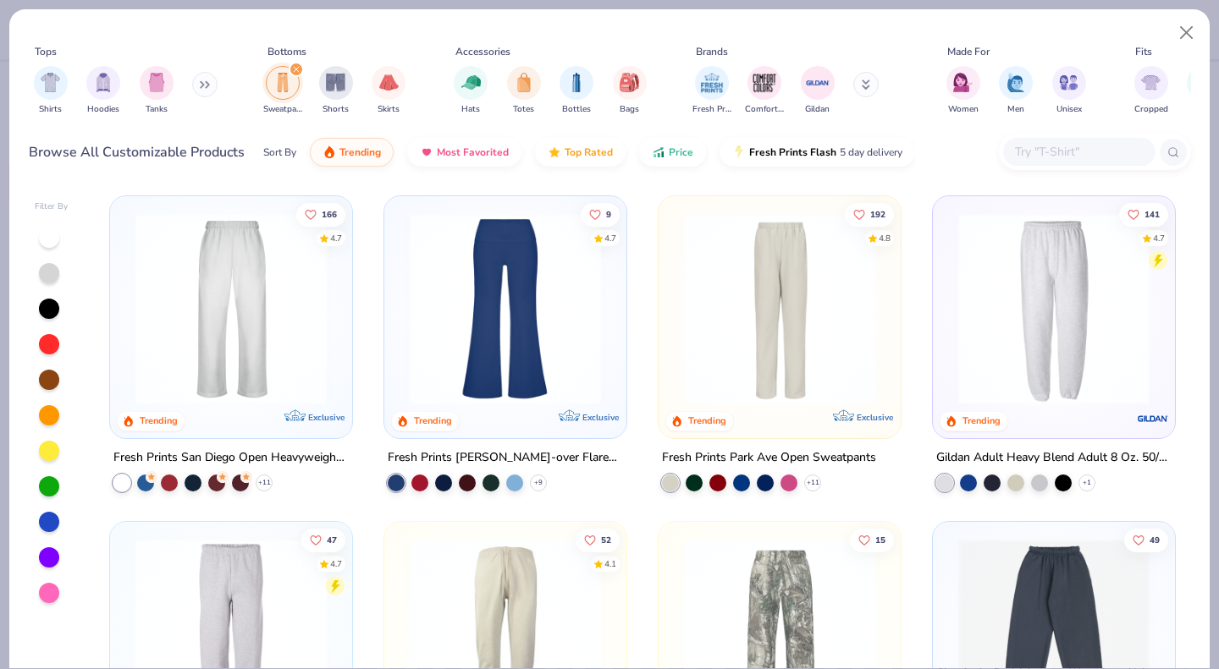
click at [48, 350] on div at bounding box center [49, 344] width 20 height 20
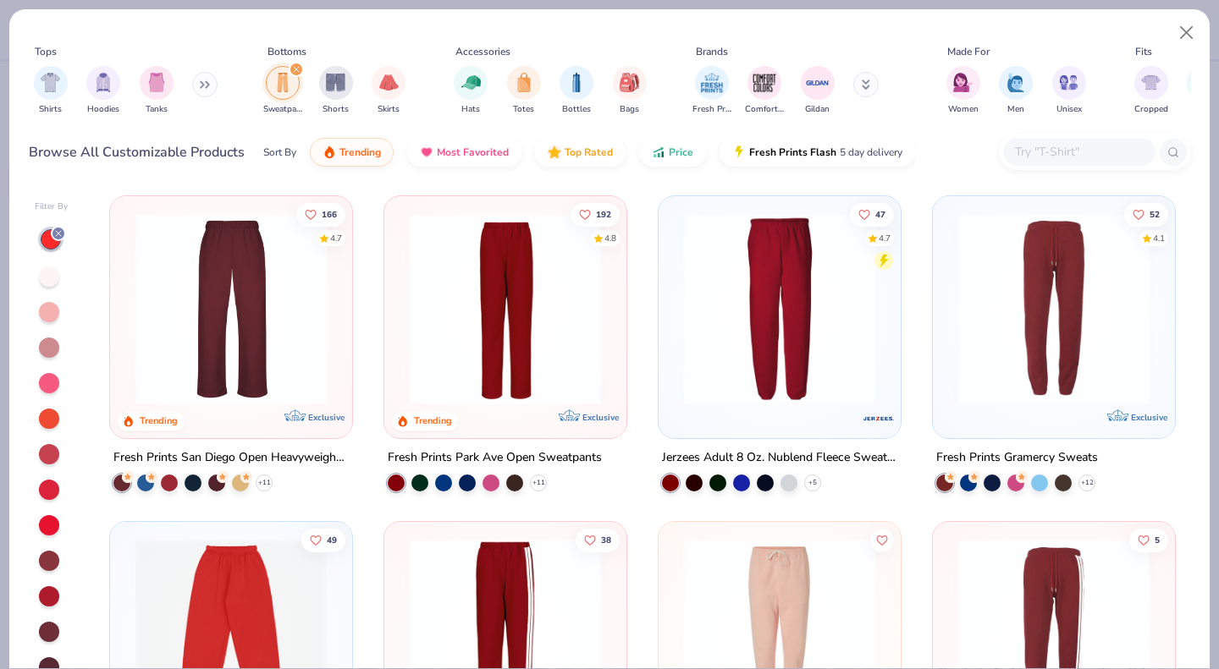
click at [456, 343] on img at bounding box center [505, 308] width 208 height 191
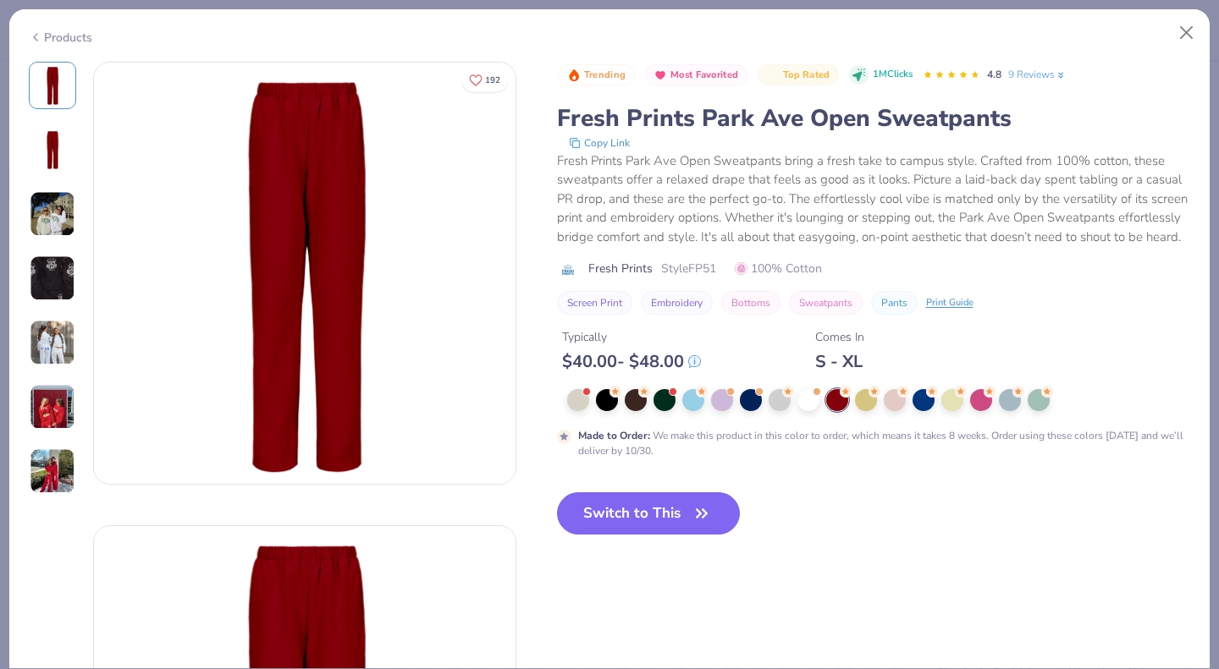
click at [62, 398] on img at bounding box center [53, 407] width 46 height 46
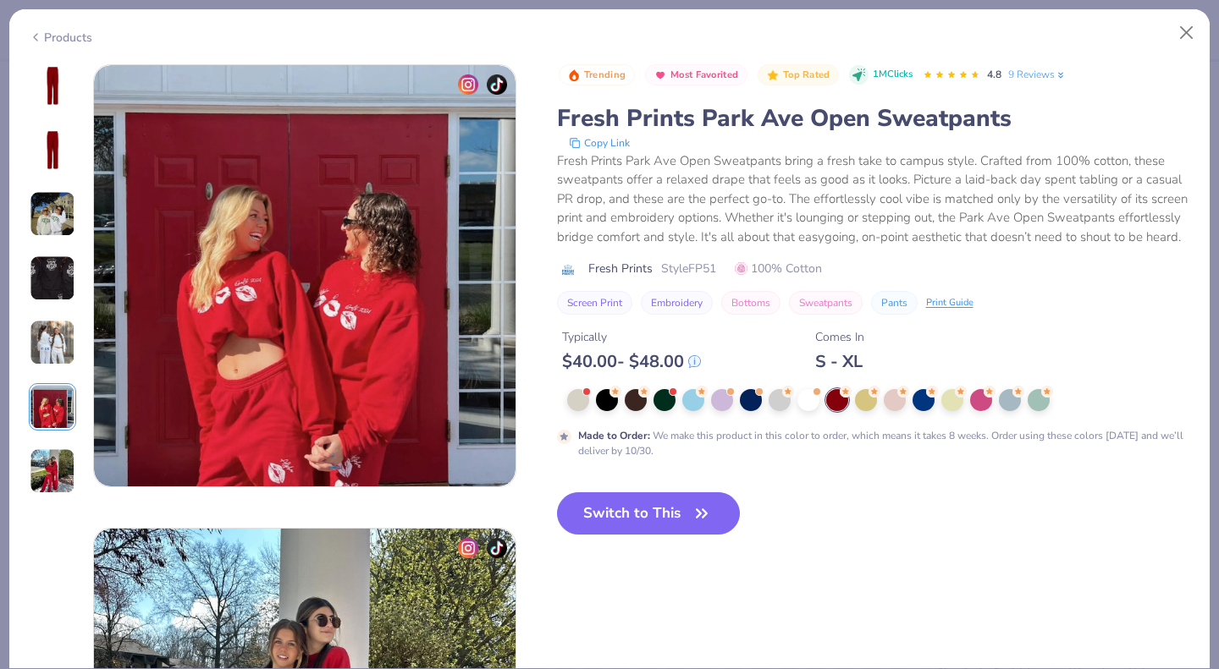
scroll to position [2319, 0]
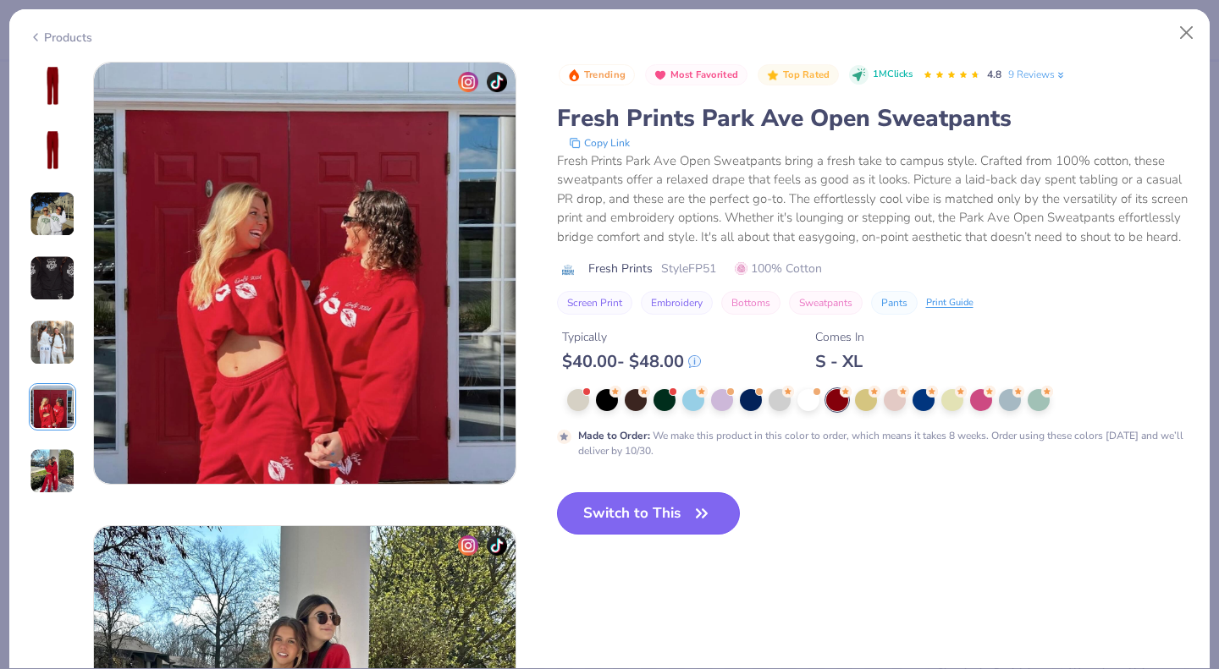
click at [621, 533] on button "Switch to This" at bounding box center [649, 514] width 184 height 42
type input "50"
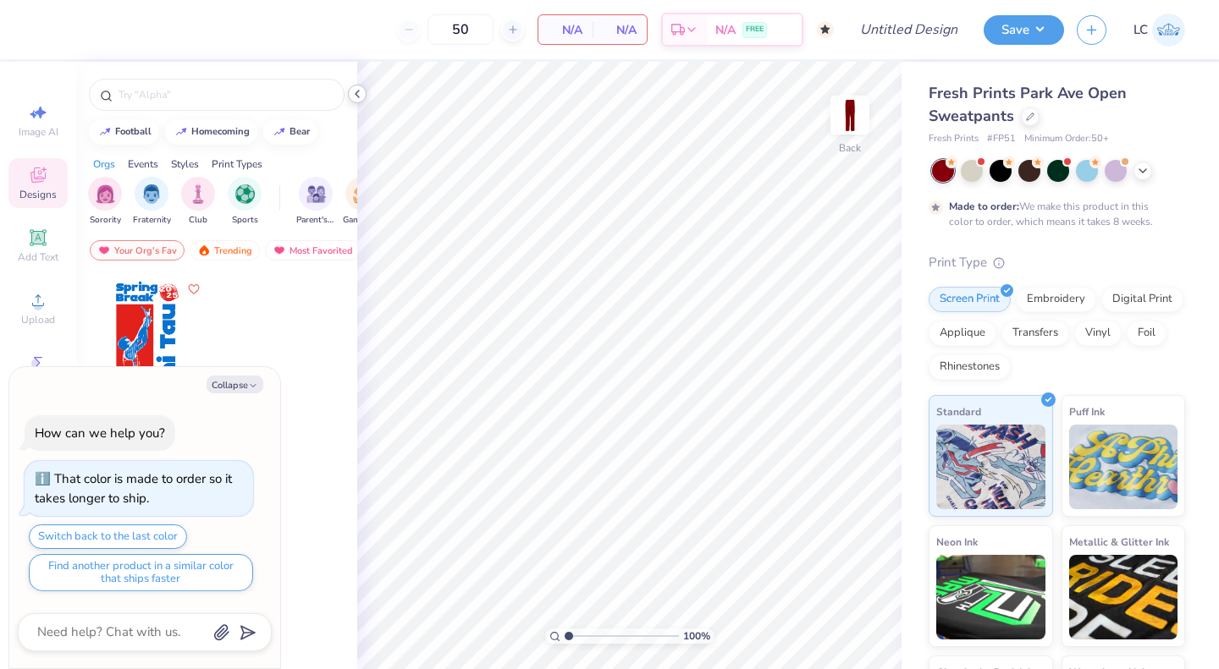
click at [362, 93] on icon at bounding box center [357, 94] width 14 height 14
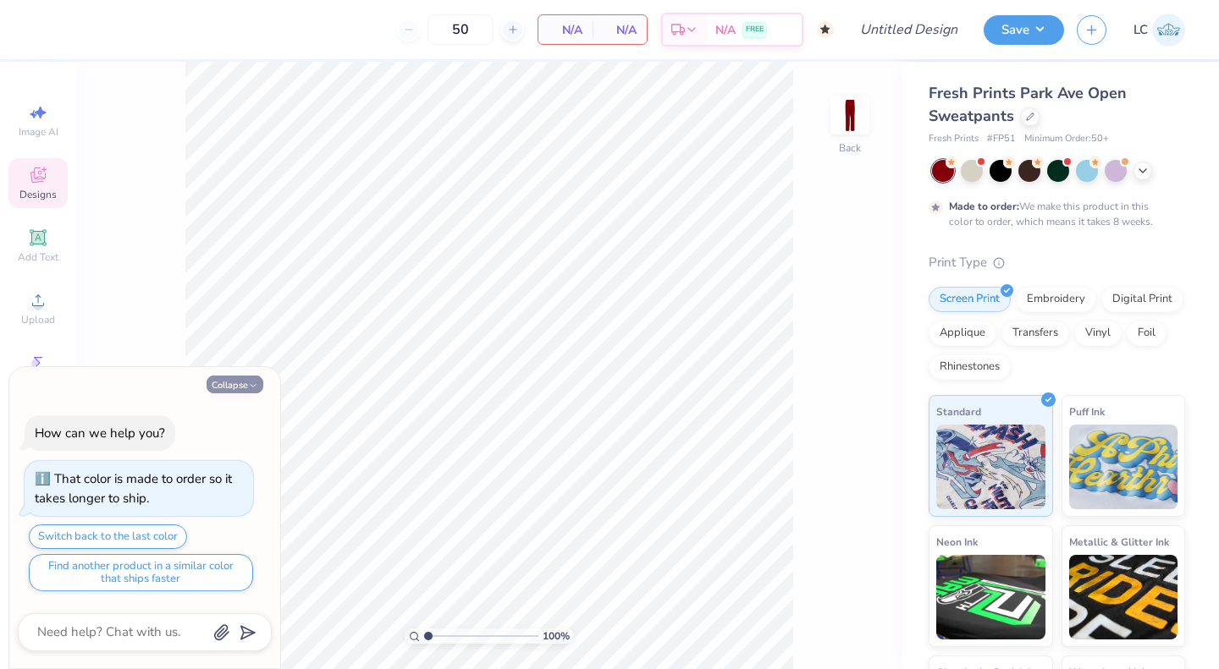
click at [236, 389] on button "Collapse" at bounding box center [234, 385] width 57 height 18
type textarea "x"
